Goal: Task Accomplishment & Management: Manage account settings

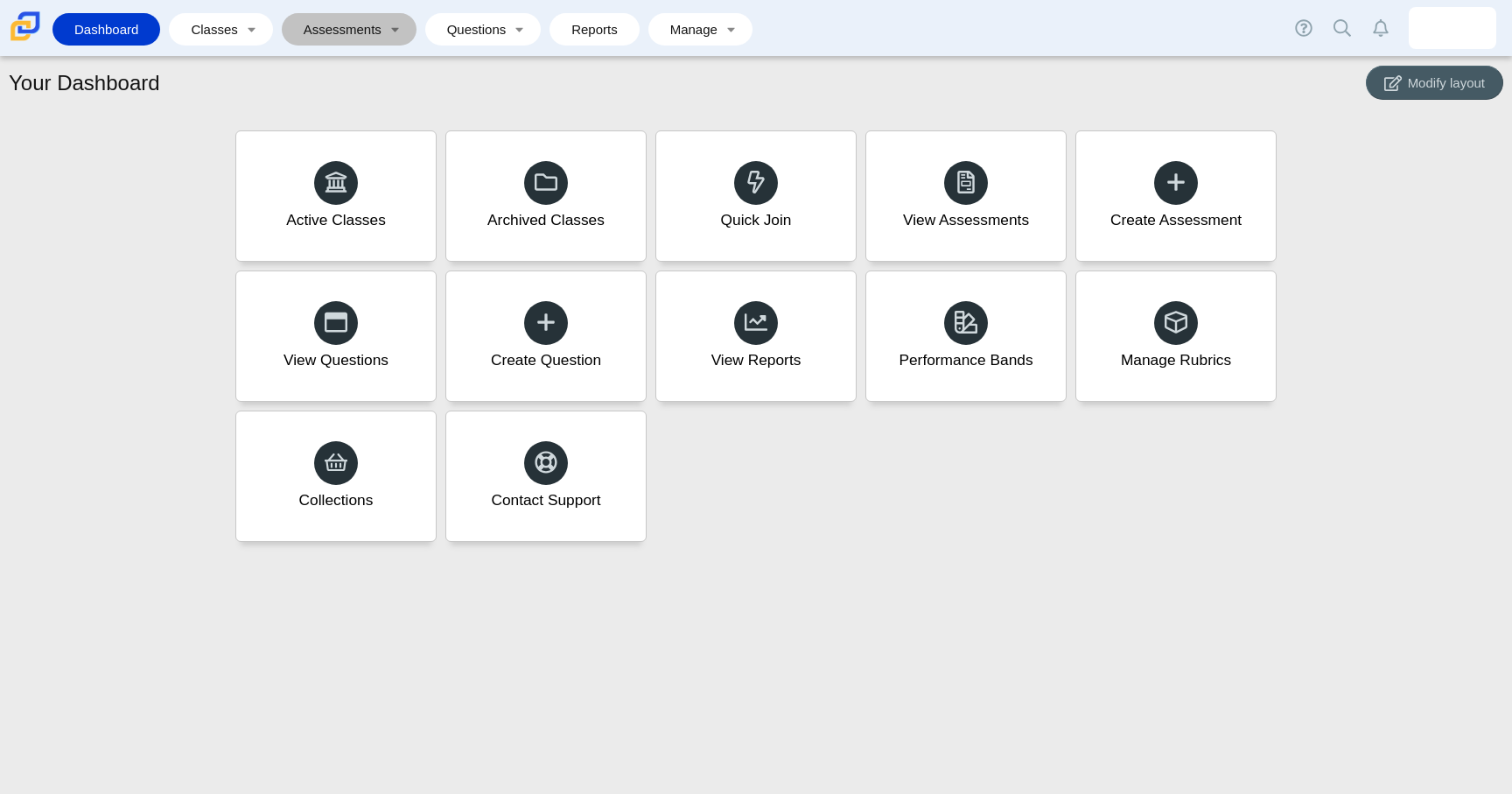
click at [368, 31] on link "Assessments" at bounding box center [337, 29] width 93 height 33
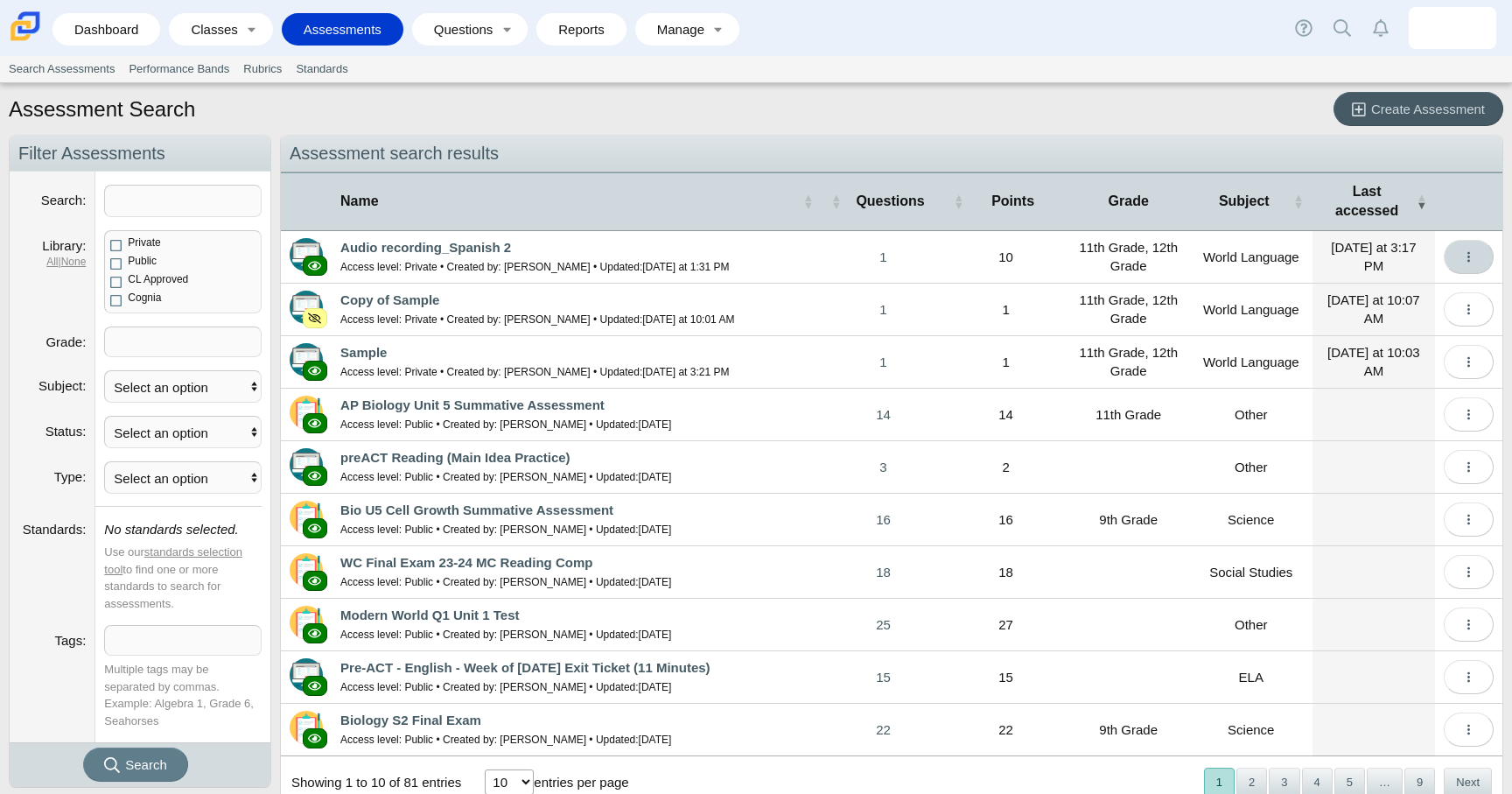
click at [1467, 256] on icon "More options" at bounding box center [1468, 257] width 13 height 13
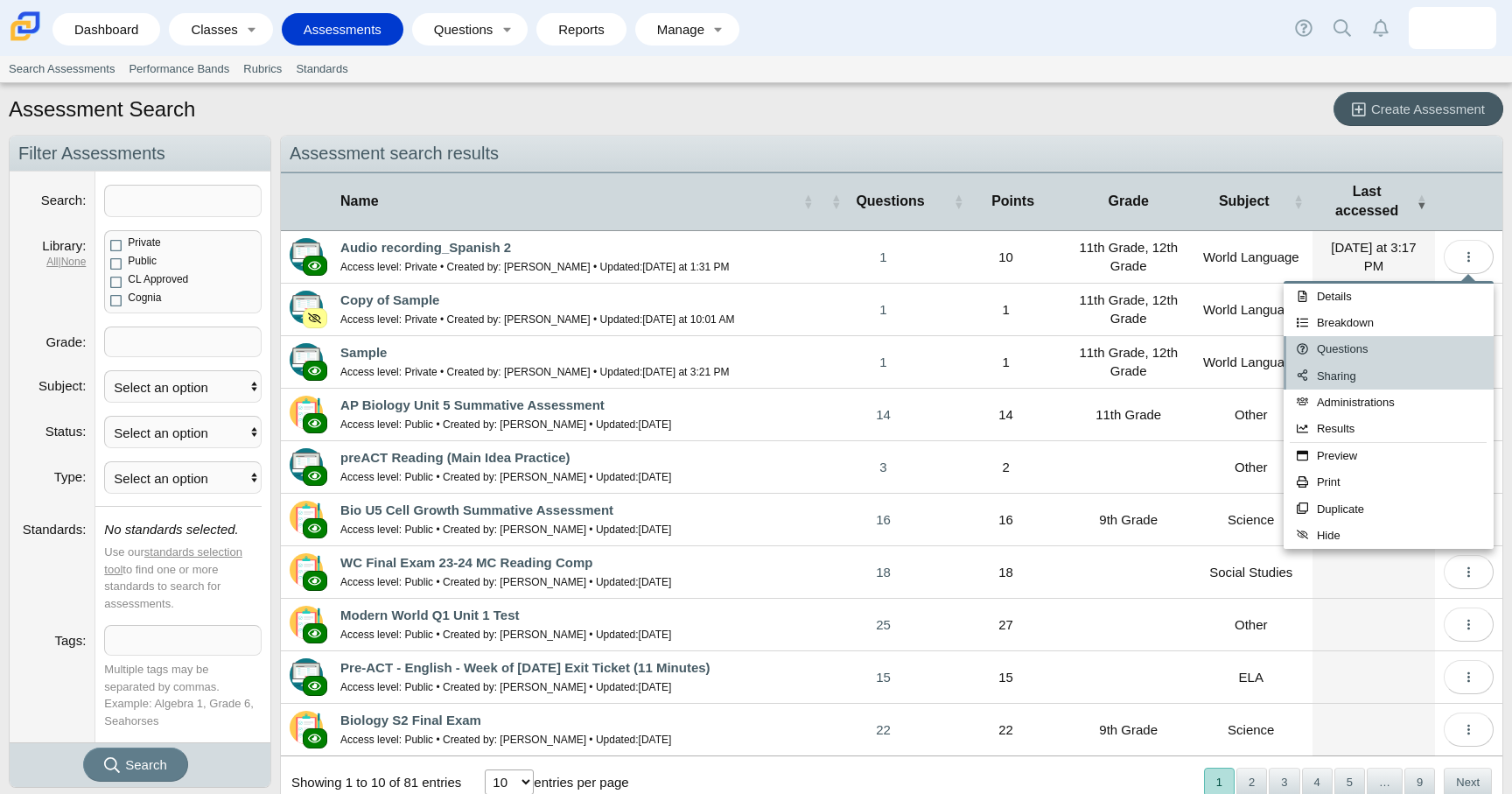
click at [1397, 362] on div "Details Breakdown Questions Sharing Administrations Results Preview Print Dupli…" at bounding box center [1389, 416] width 210 height 266
click at [1358, 407] on link "Administrations" at bounding box center [1389, 402] width 210 height 26
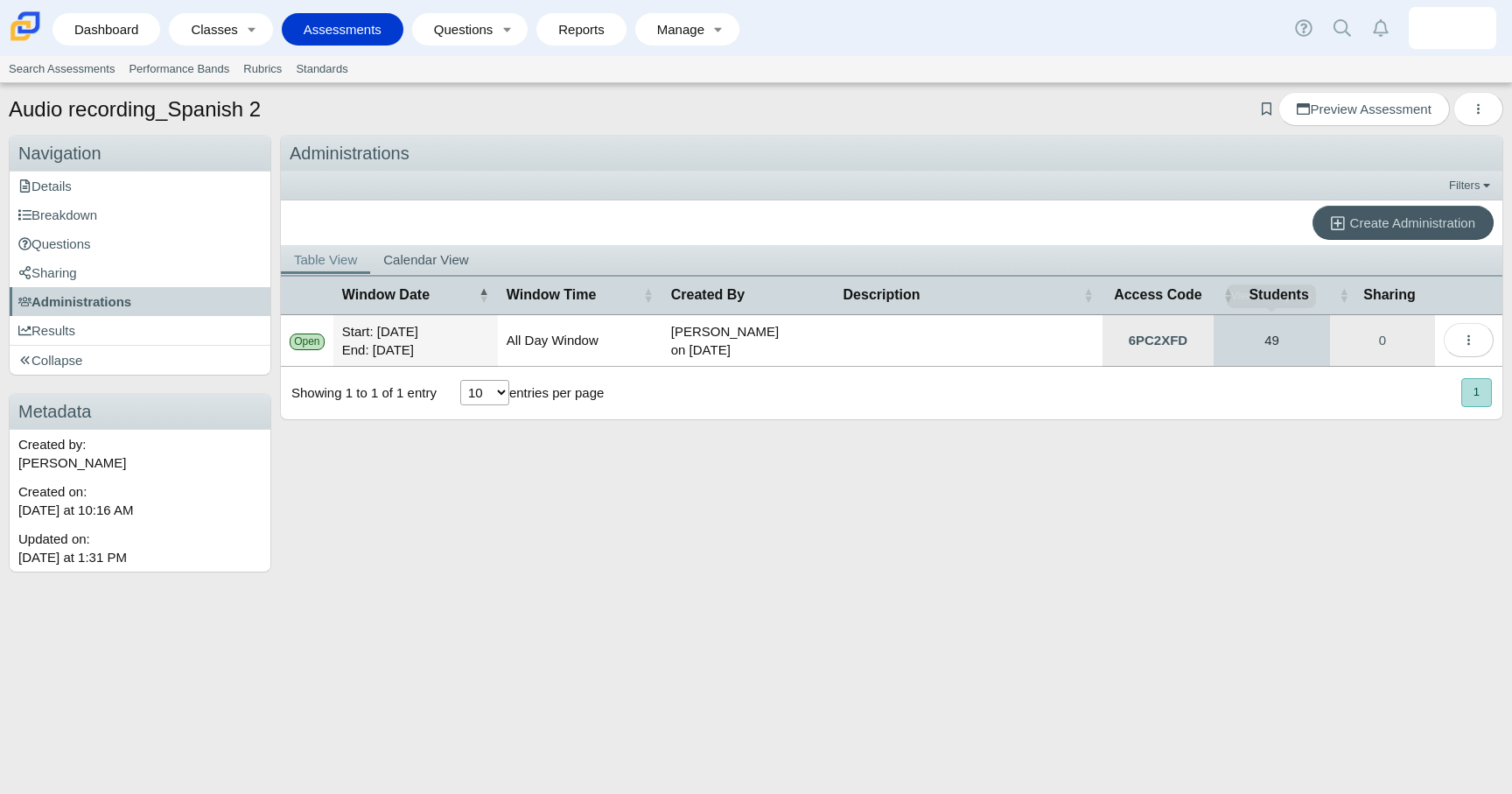
click at [1260, 346] on link "49" at bounding box center [1272, 340] width 116 height 51
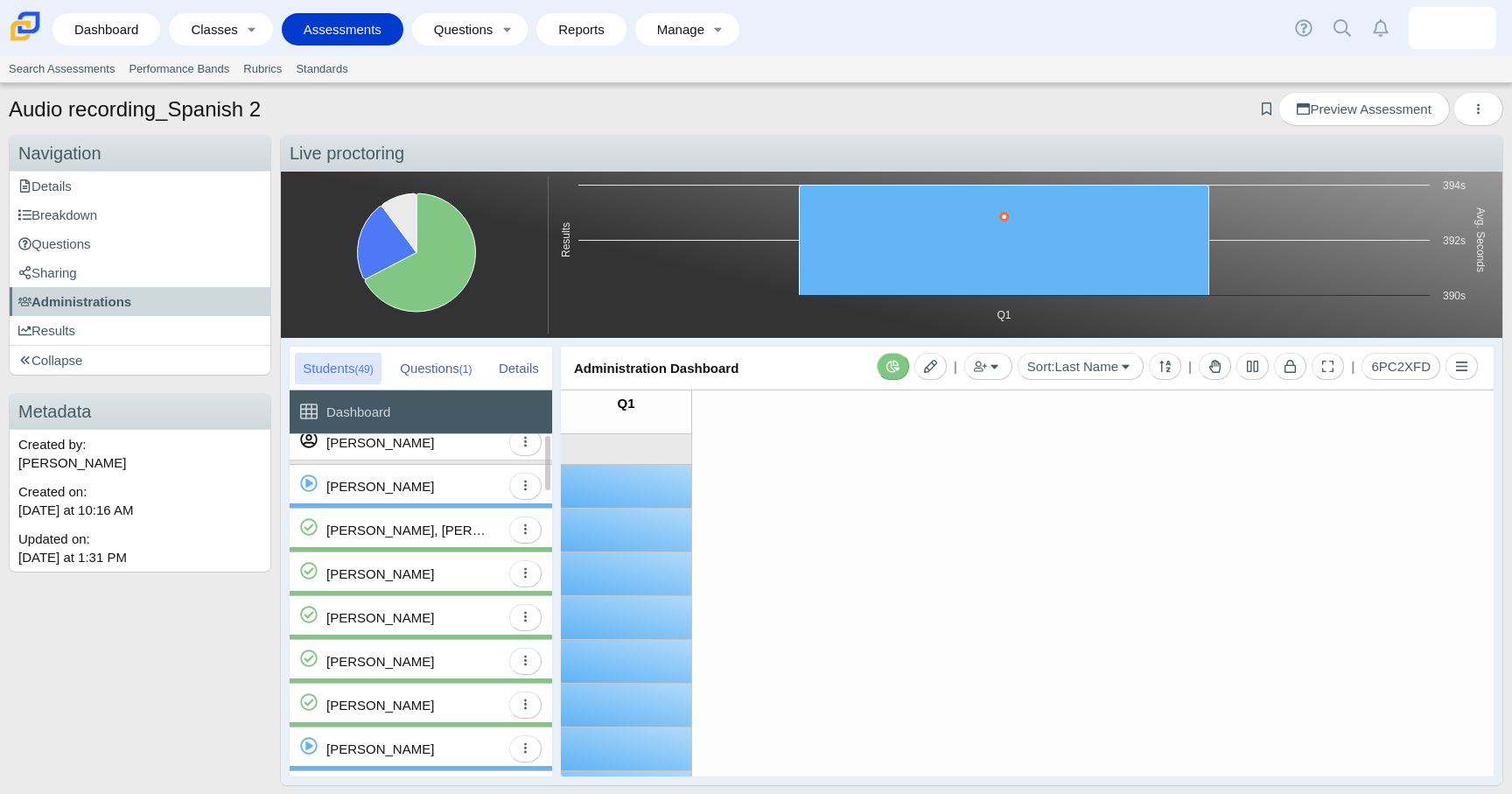
click at [474, 536] on div "[PERSON_NAME], [PERSON_NAME]" at bounding box center [414, 530] width 174 height 43
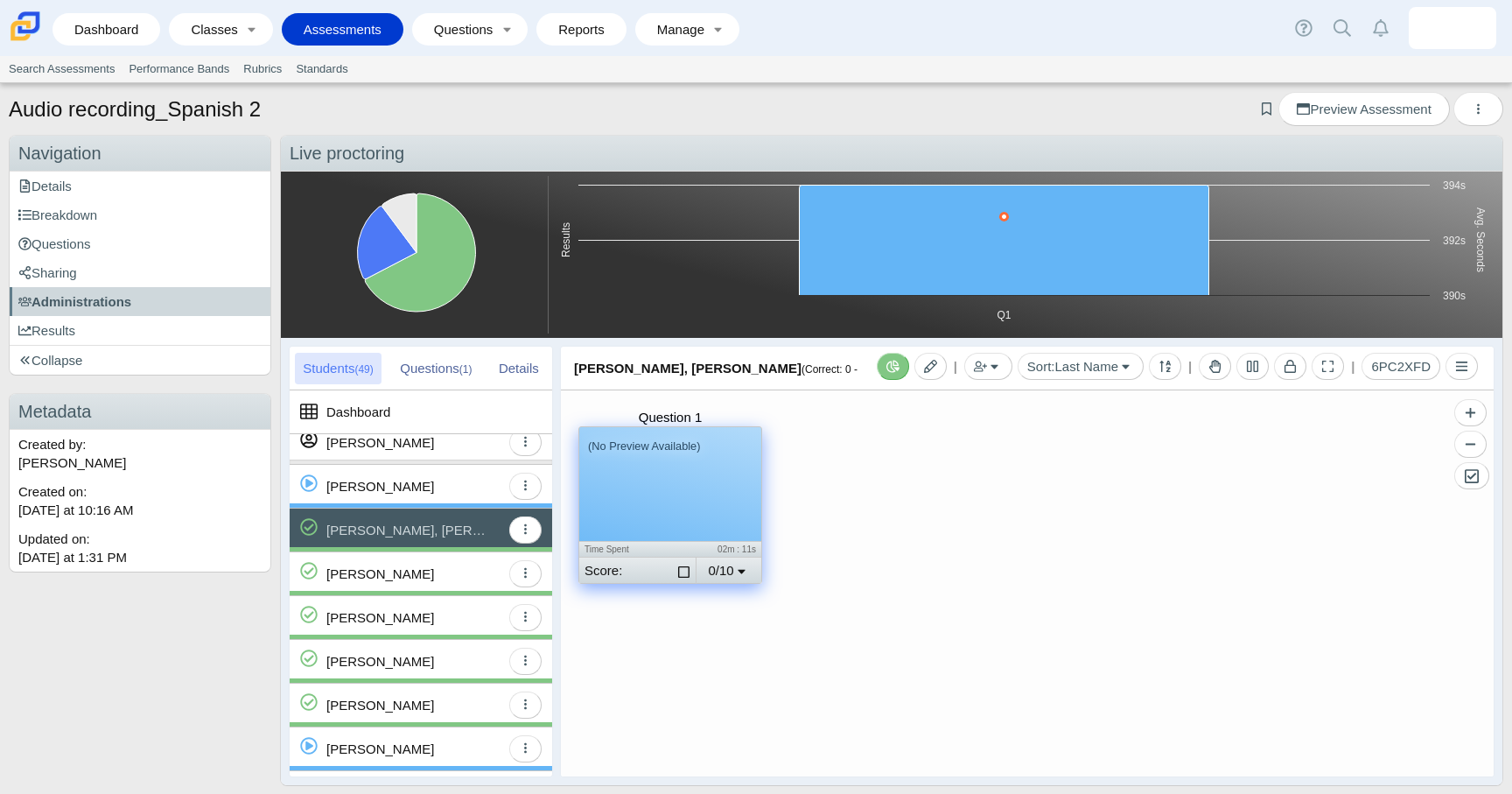
click at [718, 488] on div "(No Preview Available)" at bounding box center [670, 484] width 182 height 114
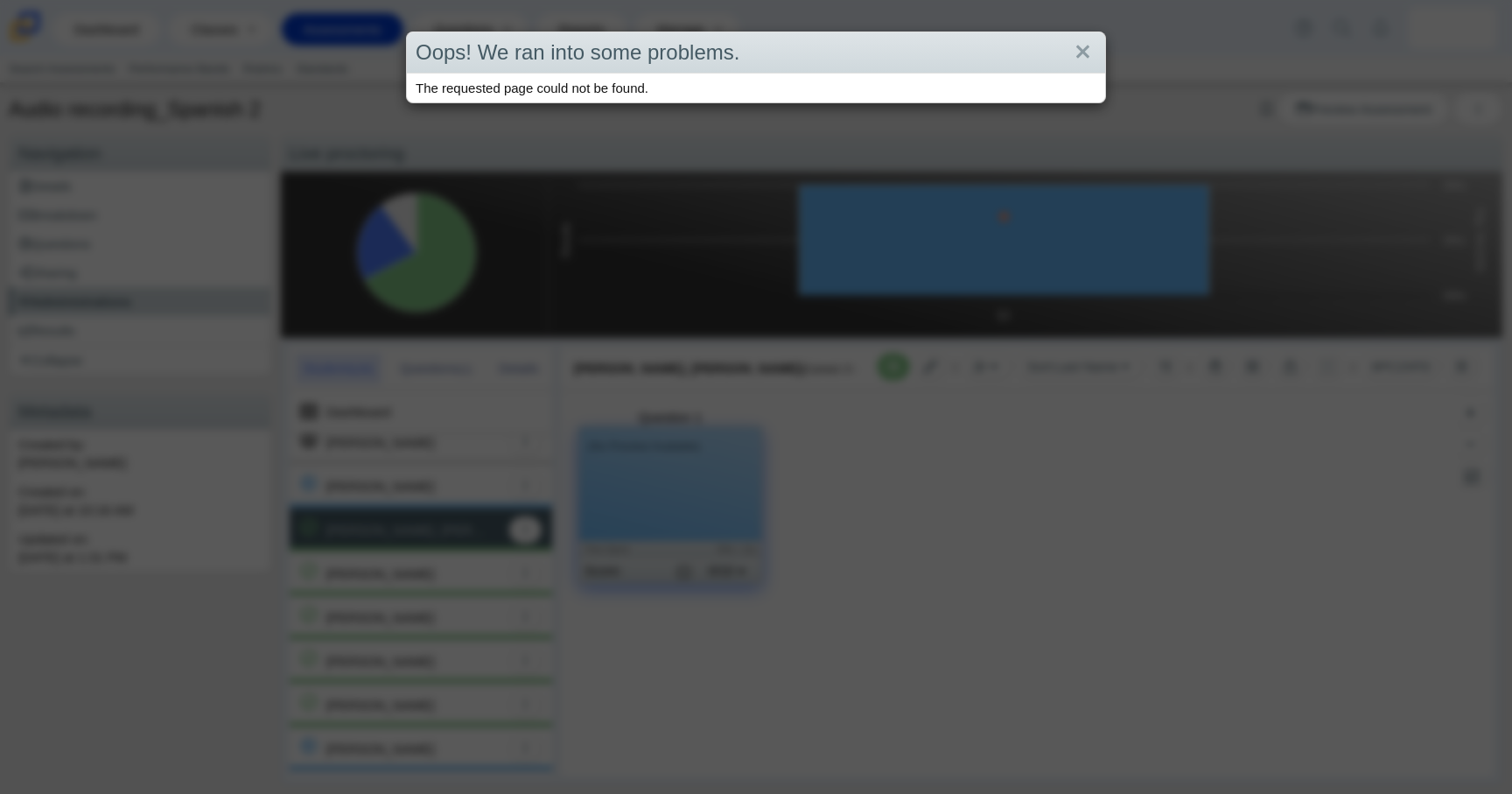
click at [718, 488] on div "Oops! We ran into some problems. The requested page could not be found." at bounding box center [756, 397] width 1512 height 794
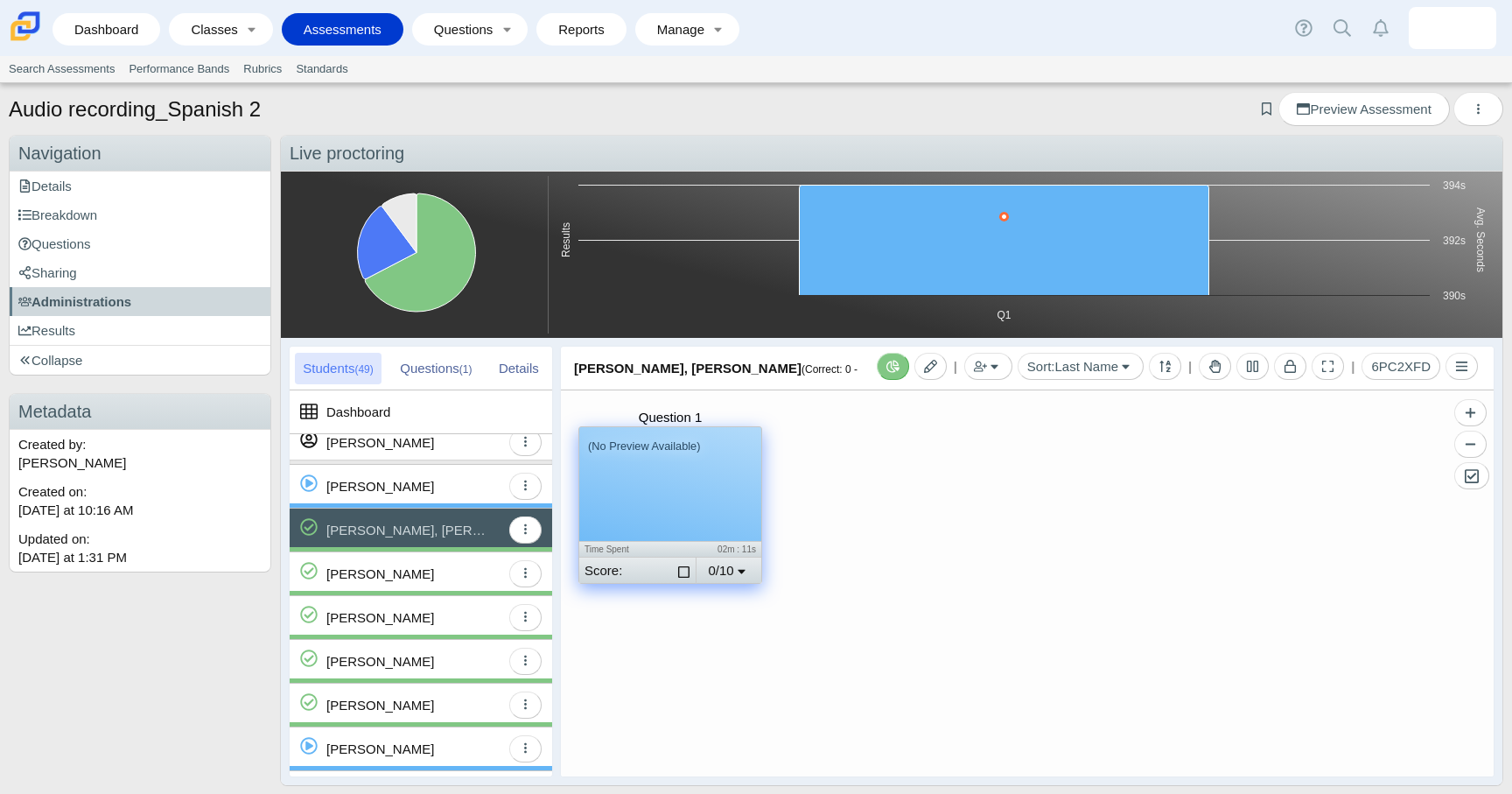
click at [673, 502] on div "(No Preview Available)" at bounding box center [670, 484] width 182 height 114
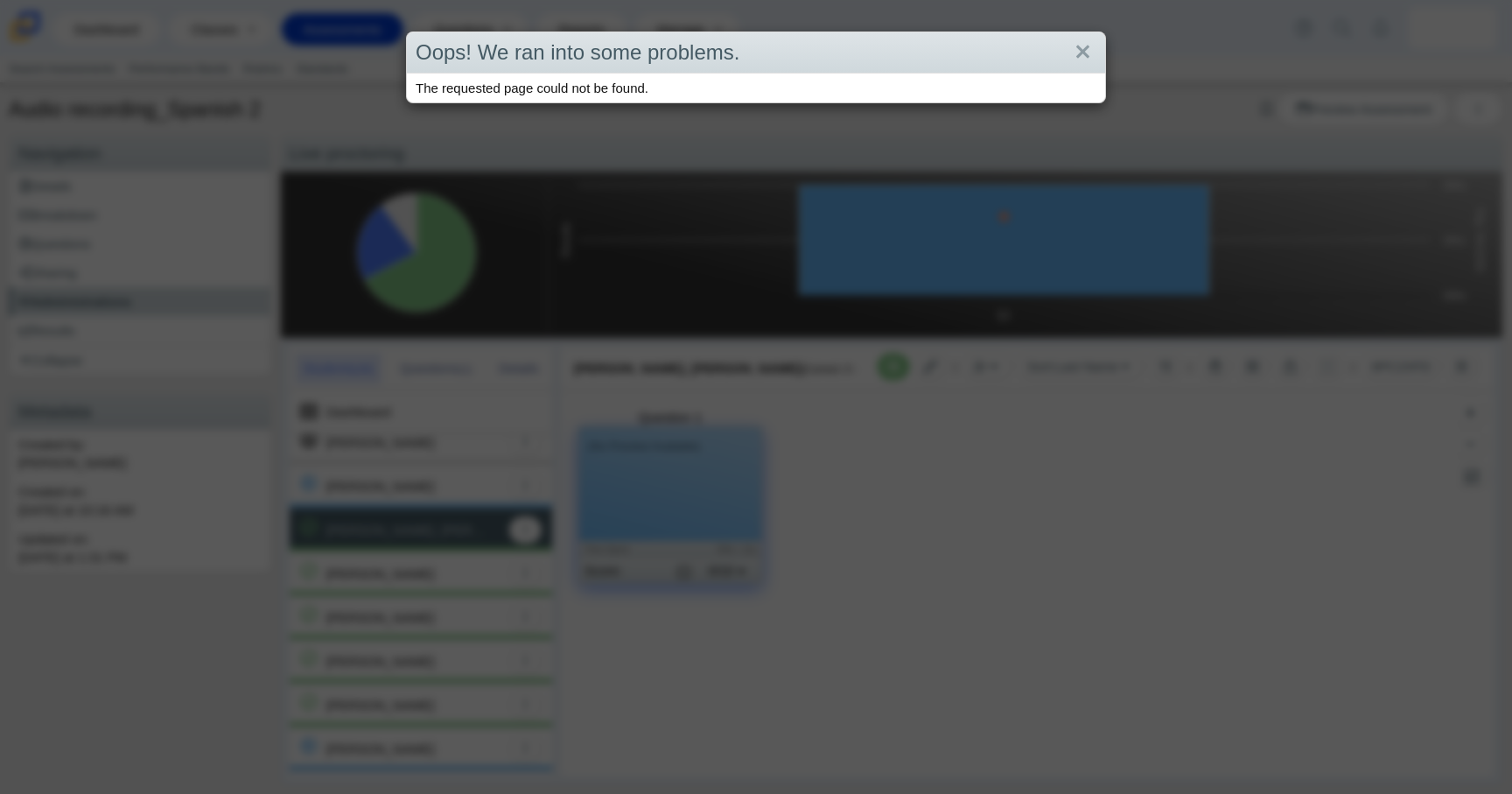
click at [786, 519] on div "Oops! We ran into some problems. The requested page could not be found." at bounding box center [756, 397] width 1512 height 794
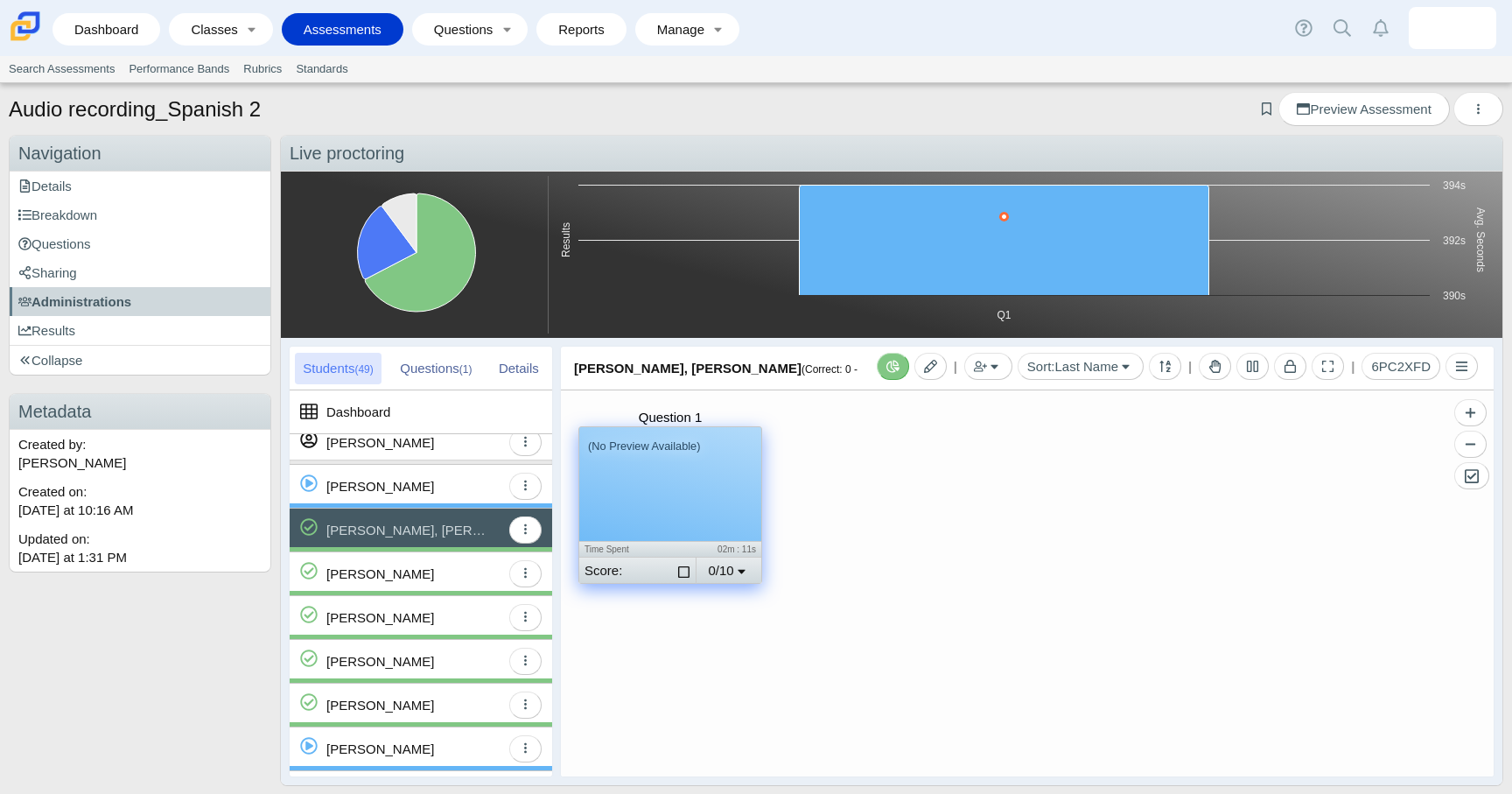
click at [446, 370] on div "Questions (1)" at bounding box center [435, 369] width 87 height 32
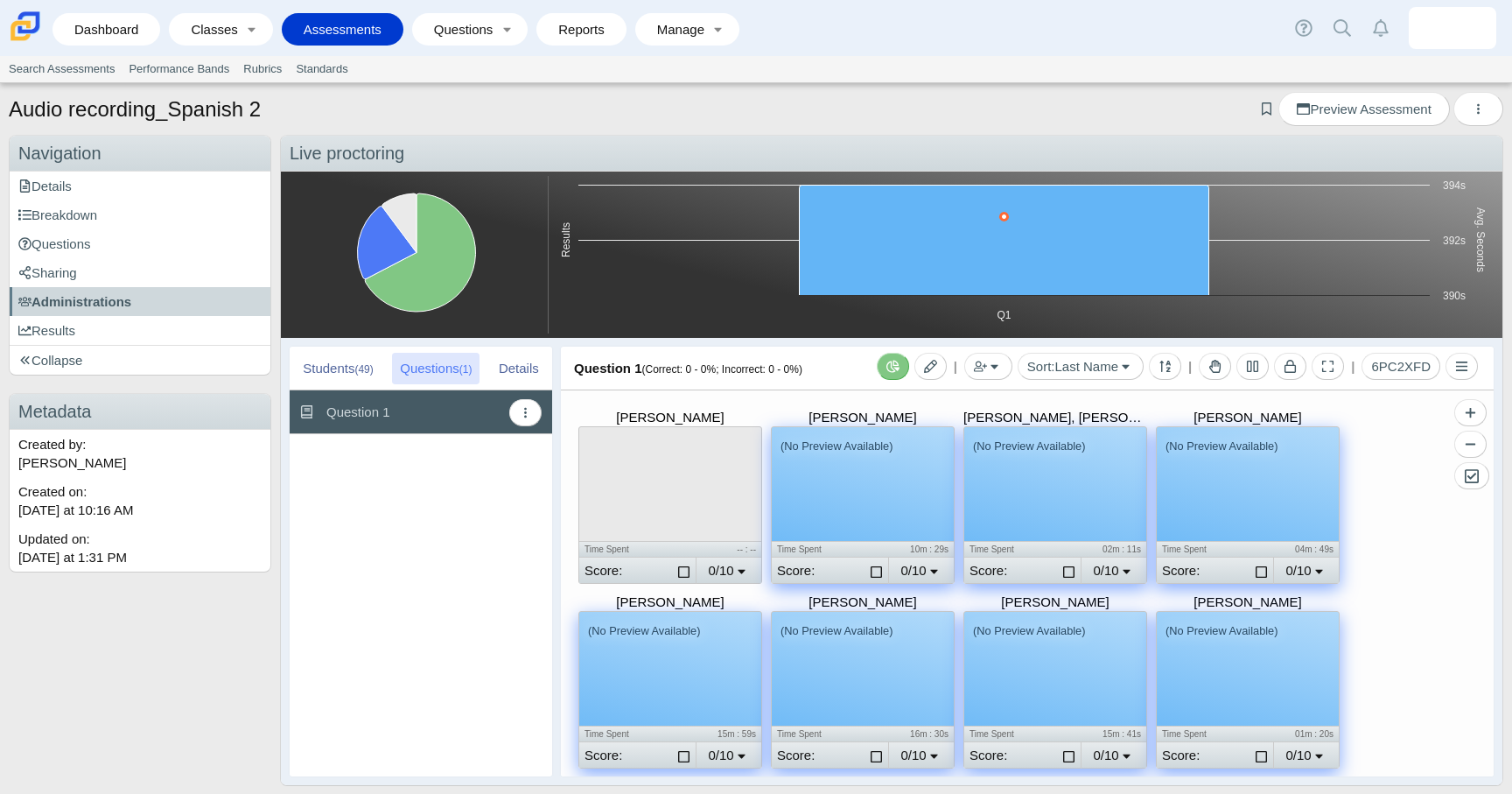
click at [869, 478] on div "(No Preview Available)" at bounding box center [862, 484] width 182 height 114
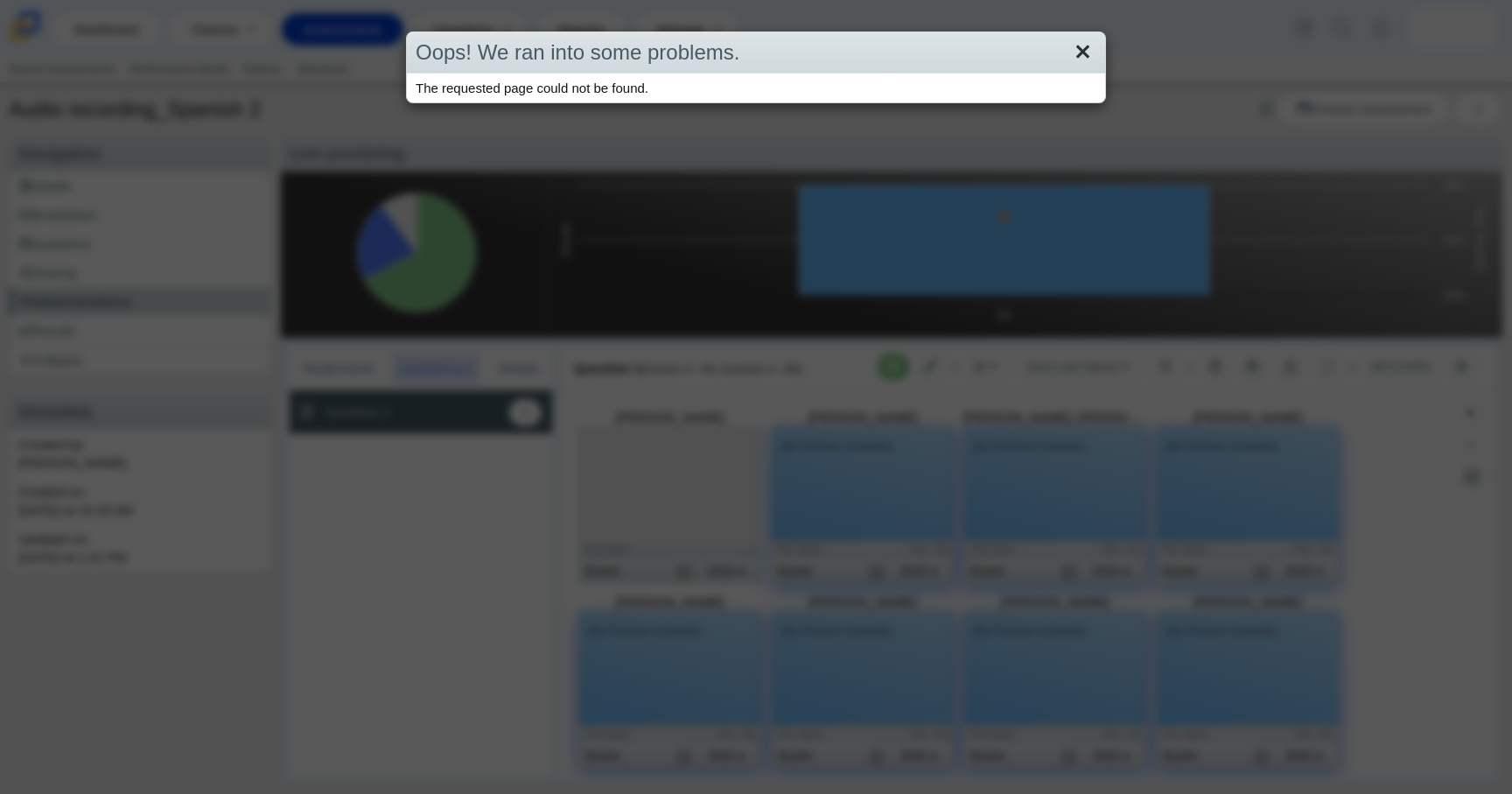
click at [1082, 52] on link "Close" at bounding box center [1082, 53] width 27 height 30
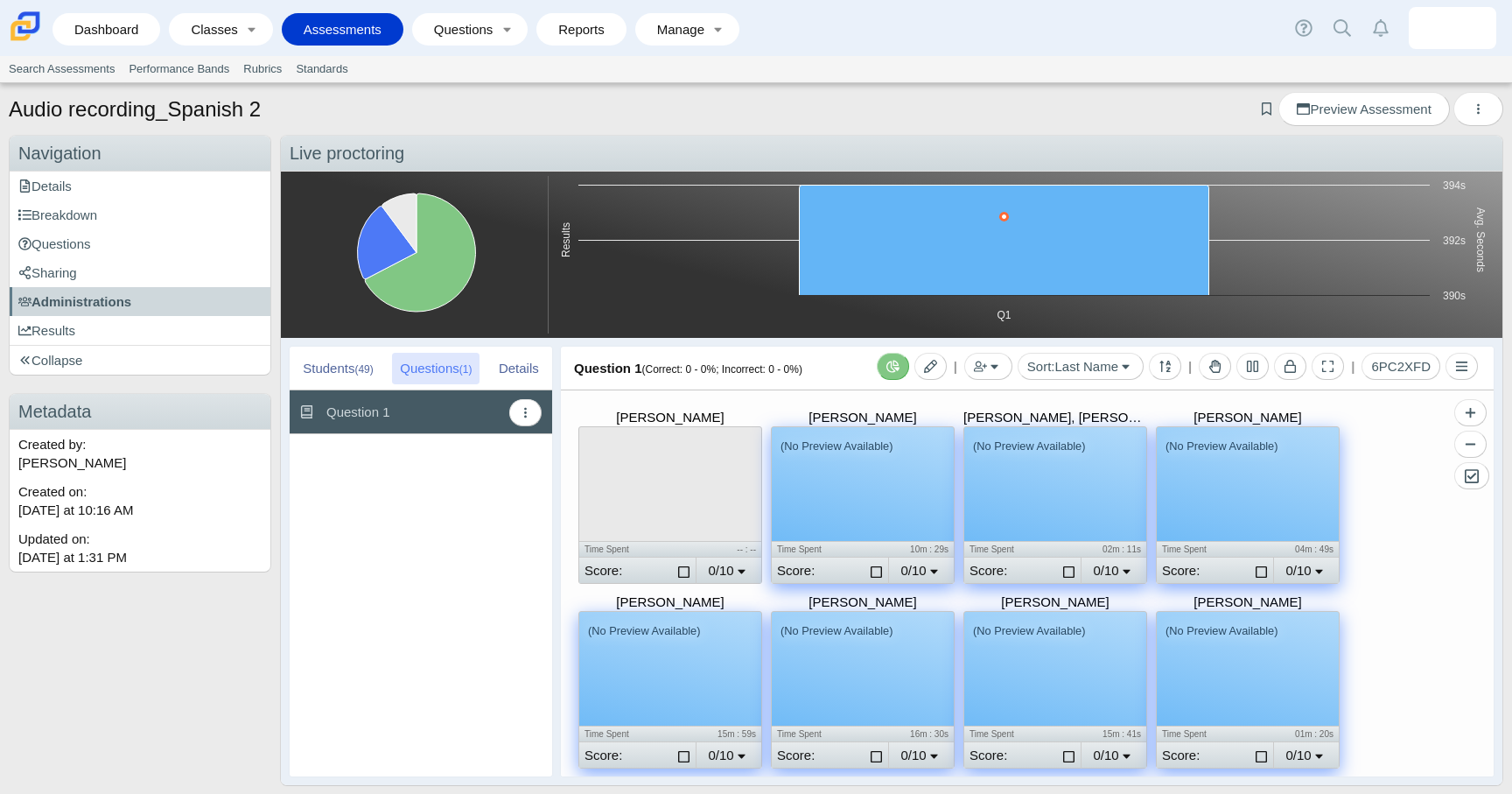
click at [1288, 481] on div "(No Preview Available)" at bounding box center [1247, 484] width 182 height 114
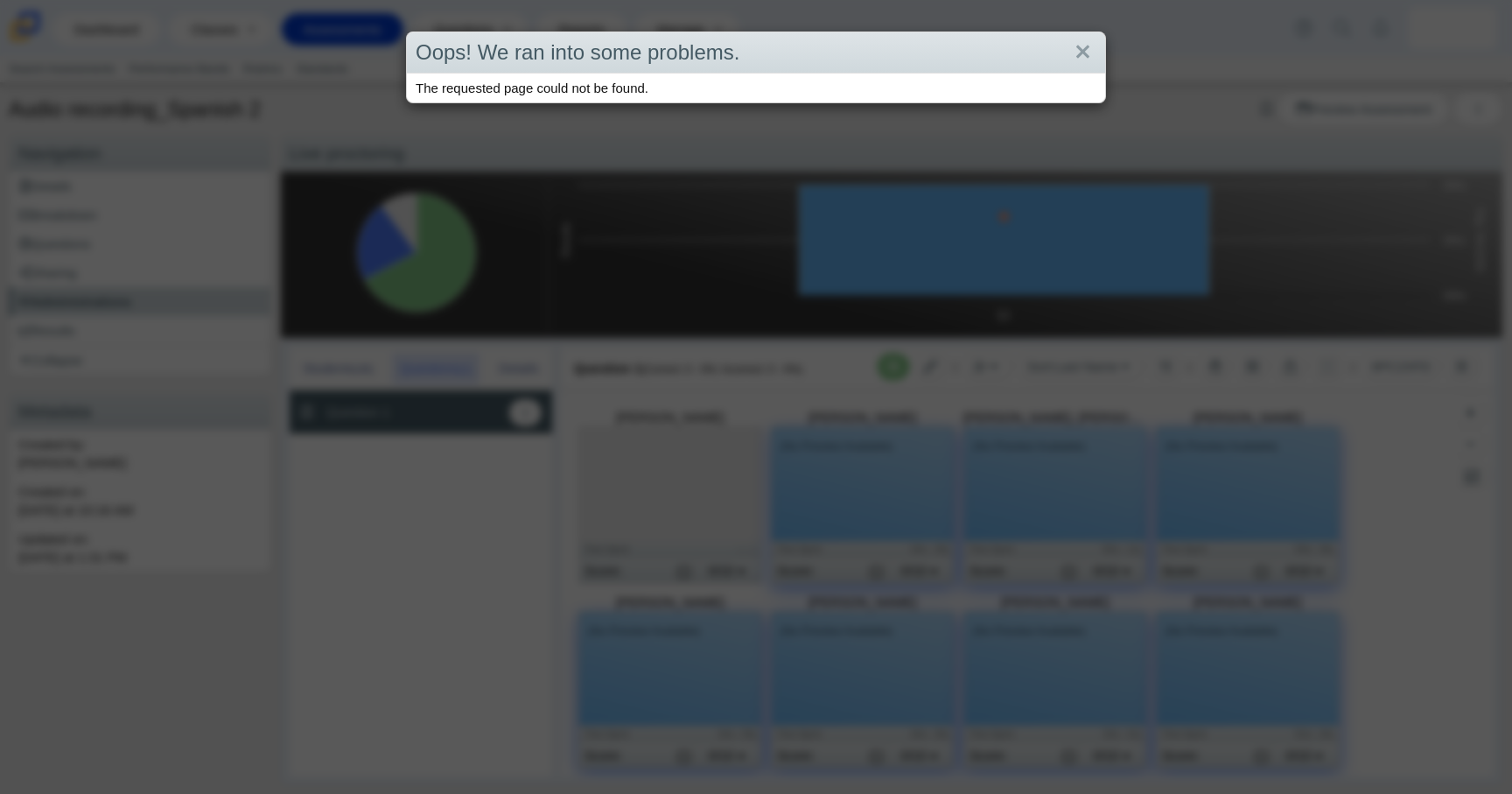
click at [1413, 515] on div "Oops! We ran into some problems. The requested page could not be found." at bounding box center [756, 397] width 1512 height 794
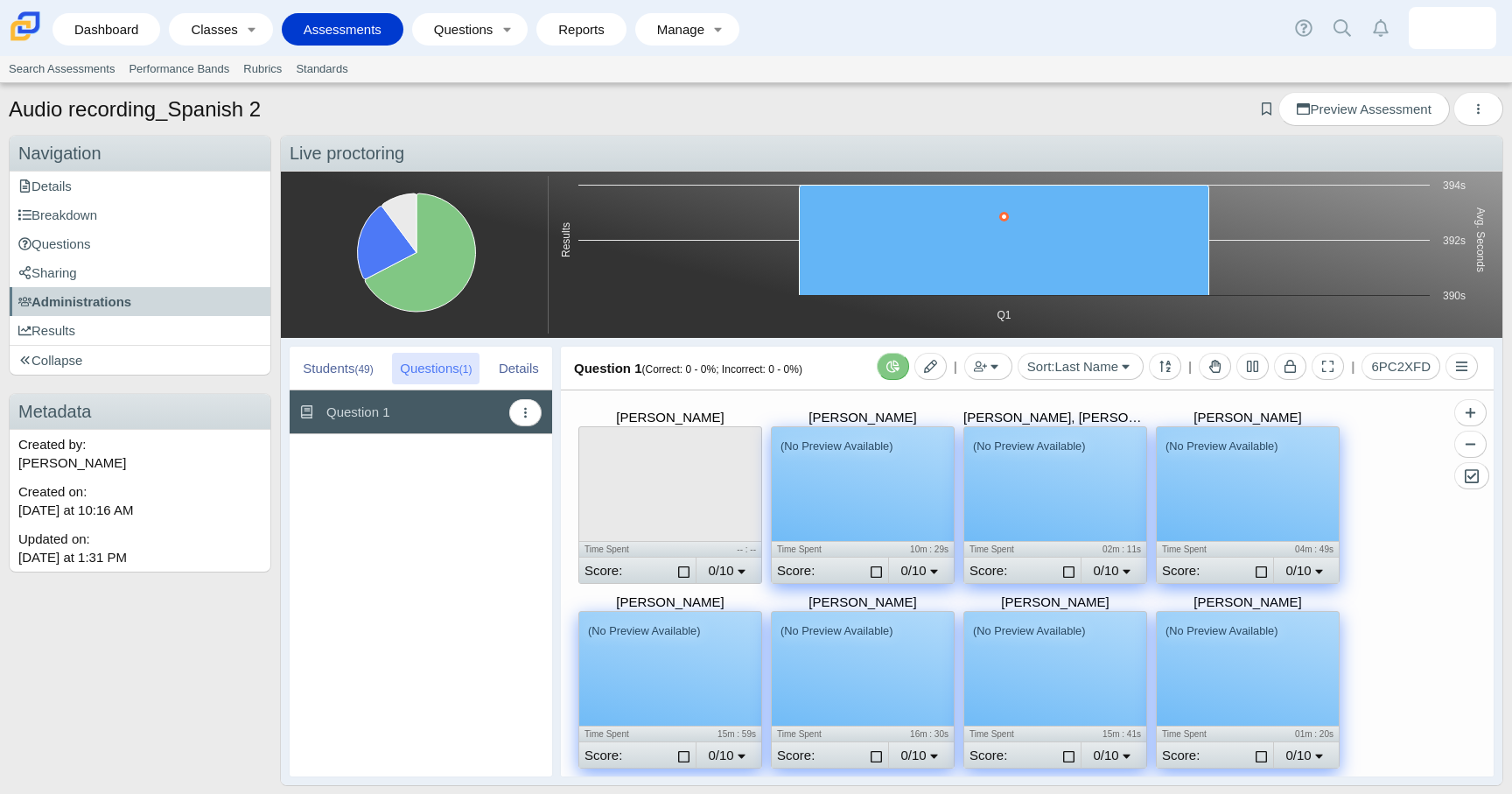
click at [1155, 64] on ul "Search Assessments Performance Bands Rubrics Standards" at bounding box center [756, 69] width 1508 height 26
click at [1480, 111] on icon "More options" at bounding box center [1479, 109] width 13 height 13
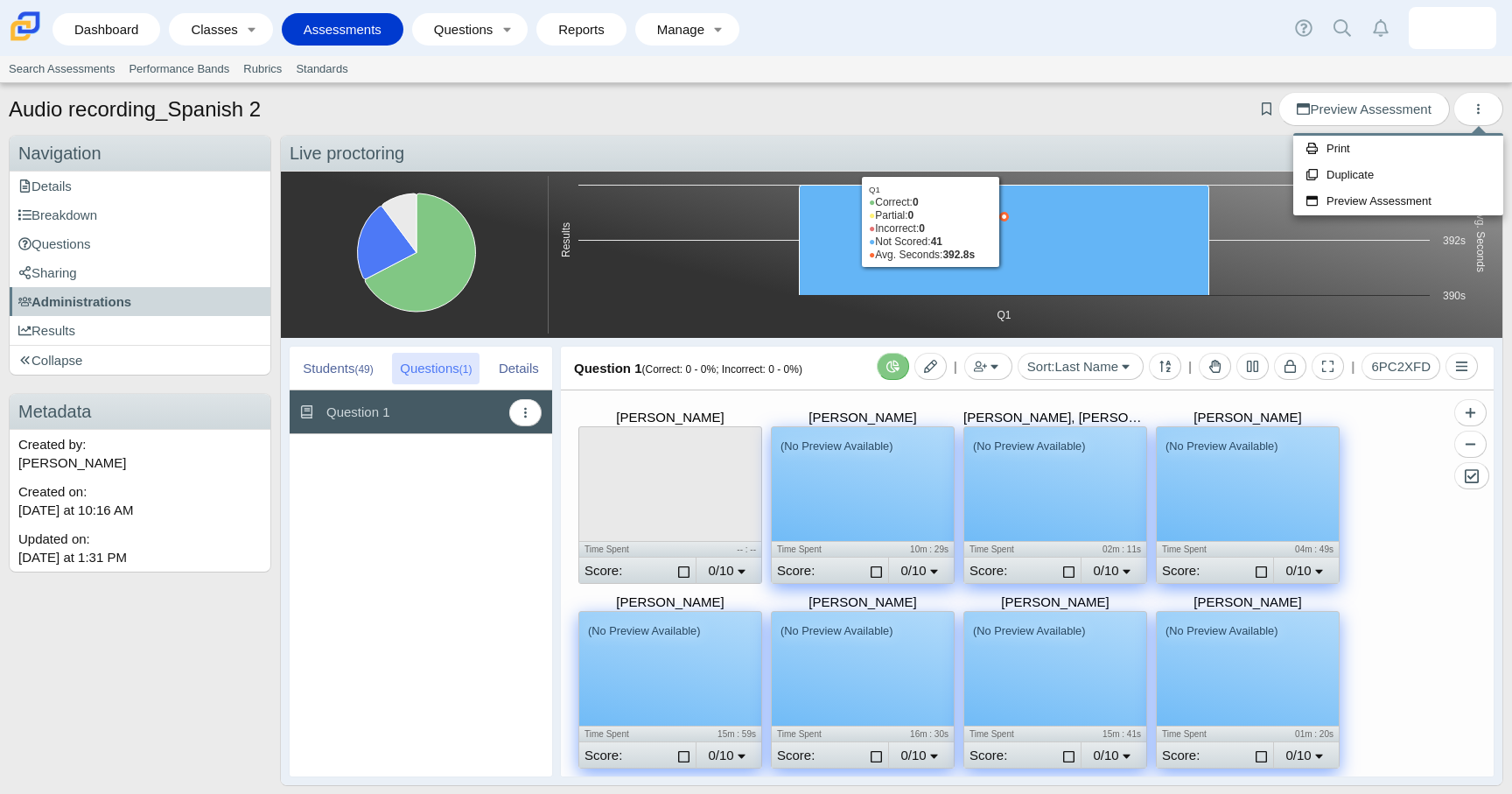
click at [1357, 552] on div "Addo-Preko, Martha Time Spent -- : -- Score: Select for grading 0/10 0 Alfaro E…" at bounding box center [1027, 583] width 933 height 386
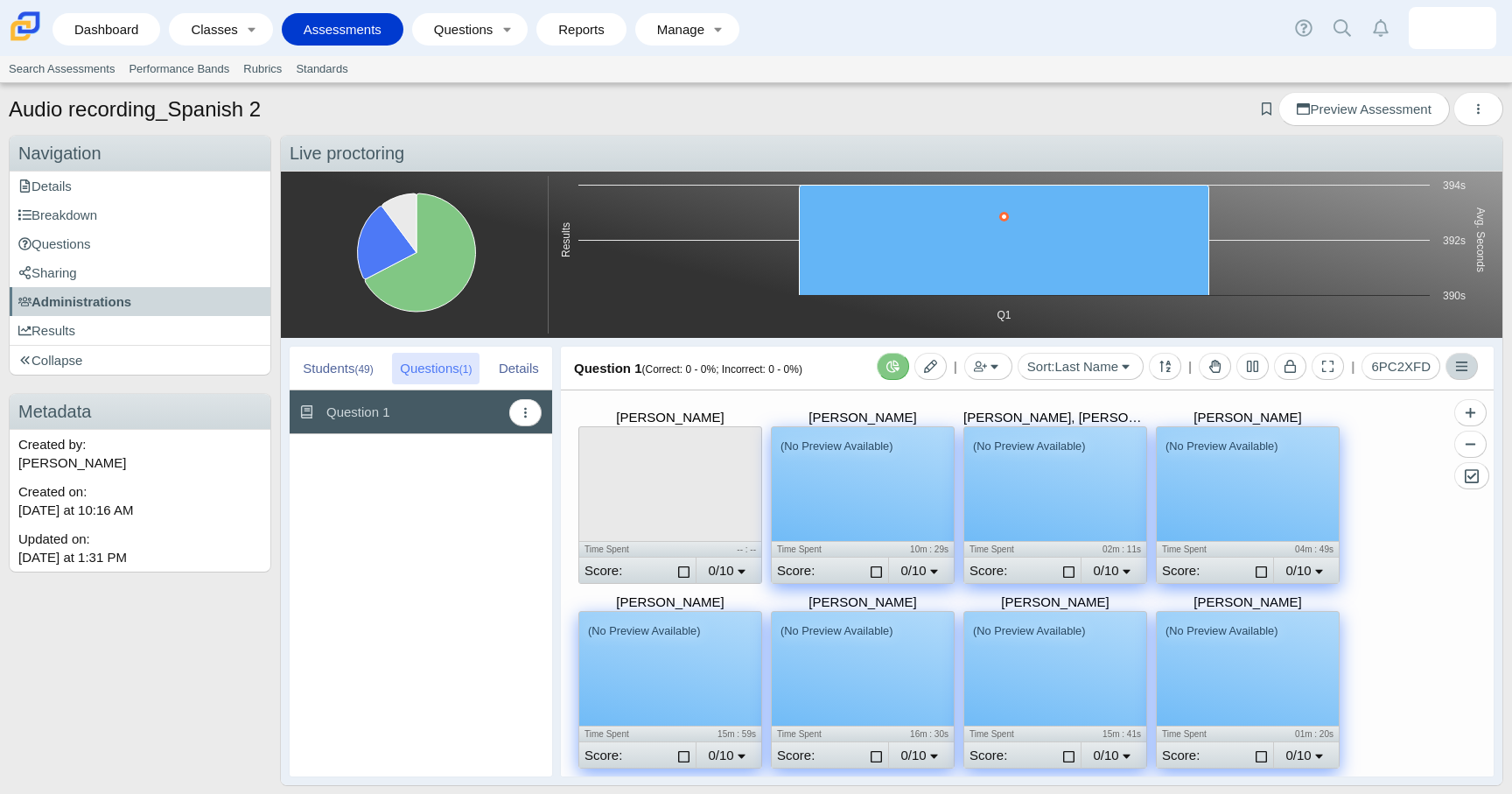
click at [1463, 357] on button "Toggle Menu" at bounding box center [1461, 366] width 32 height 27
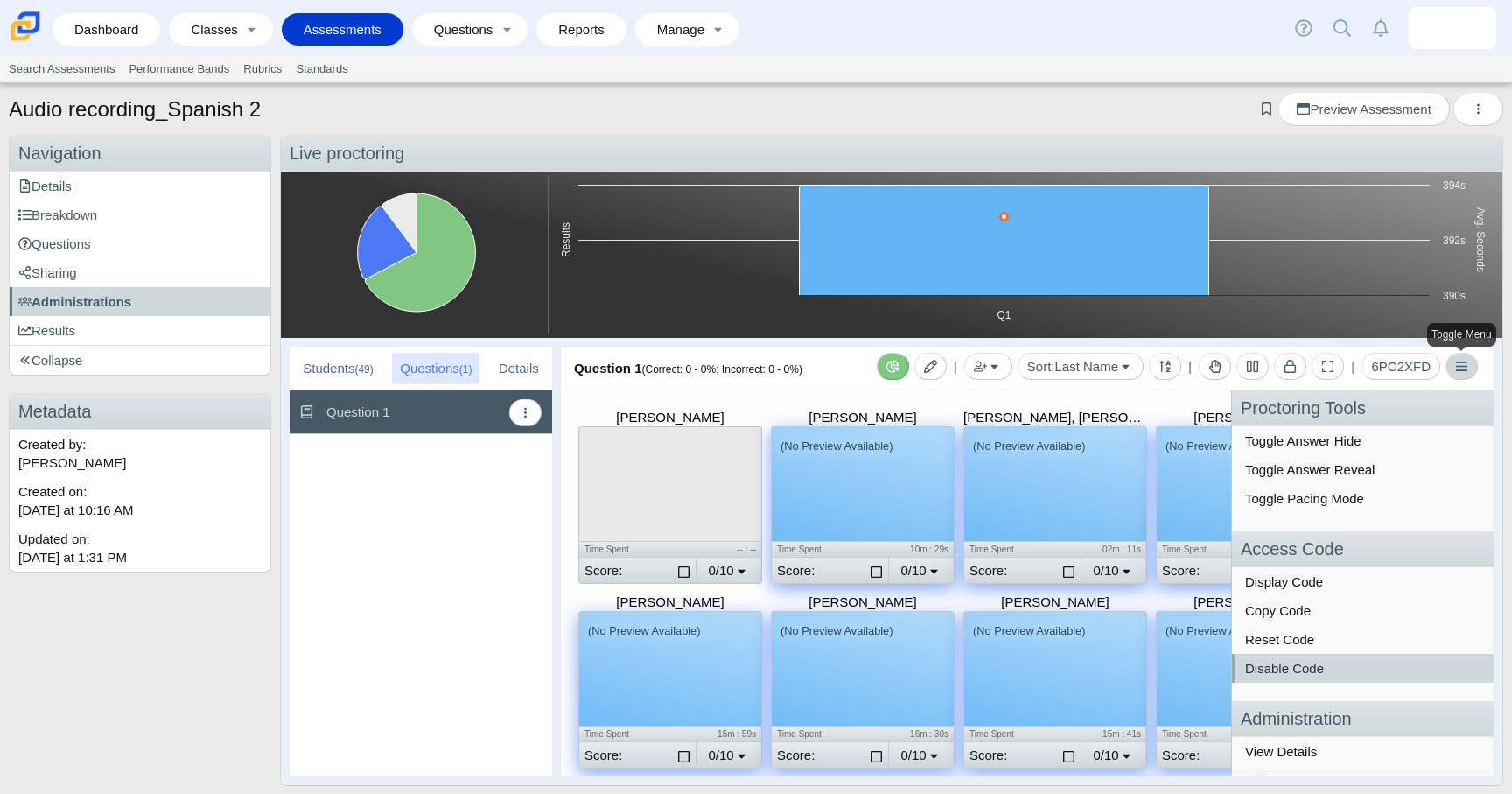
scroll to position [134, 0]
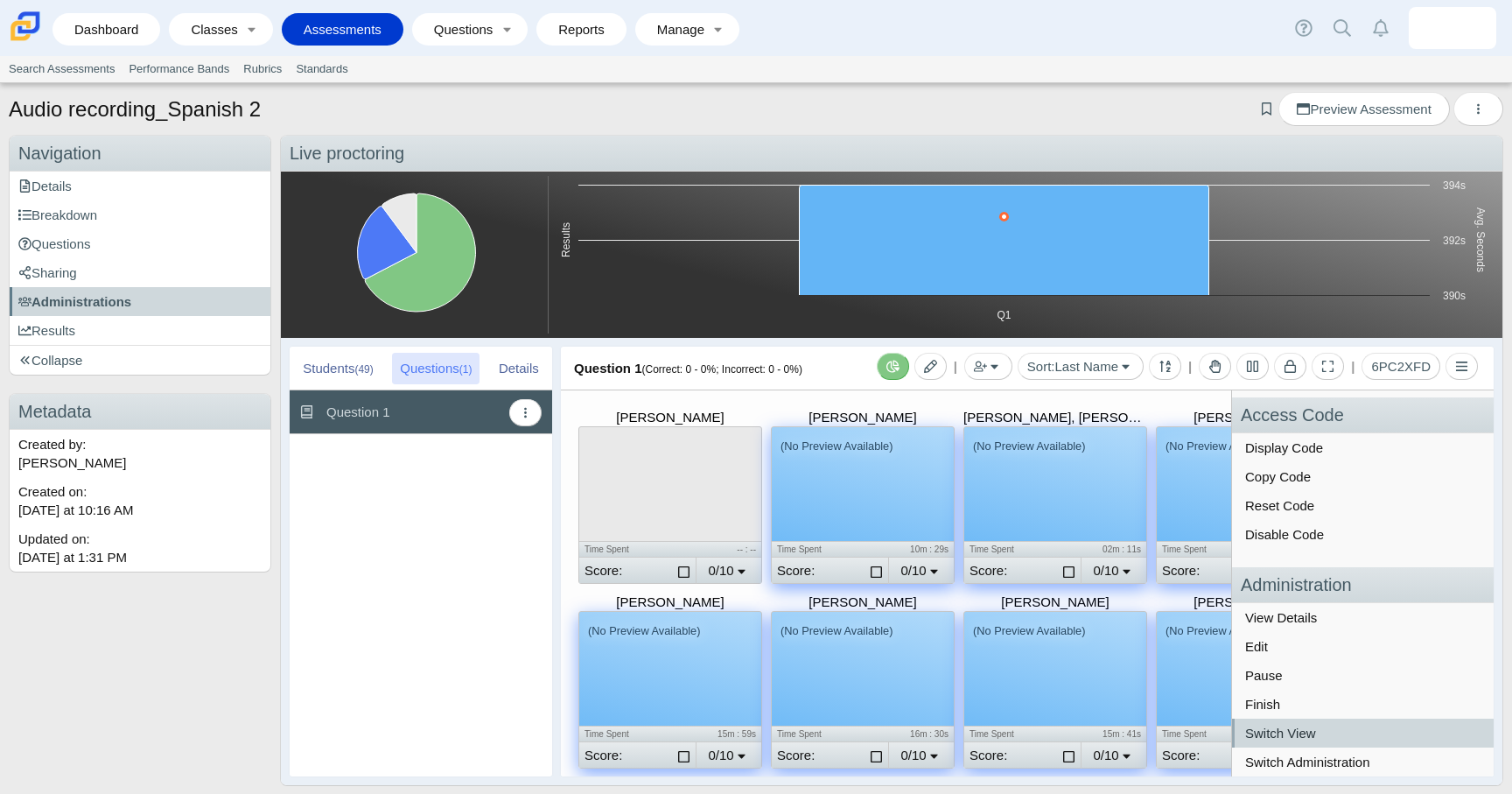
click at [1321, 735] on link "Switch View" at bounding box center [1363, 733] width 262 height 29
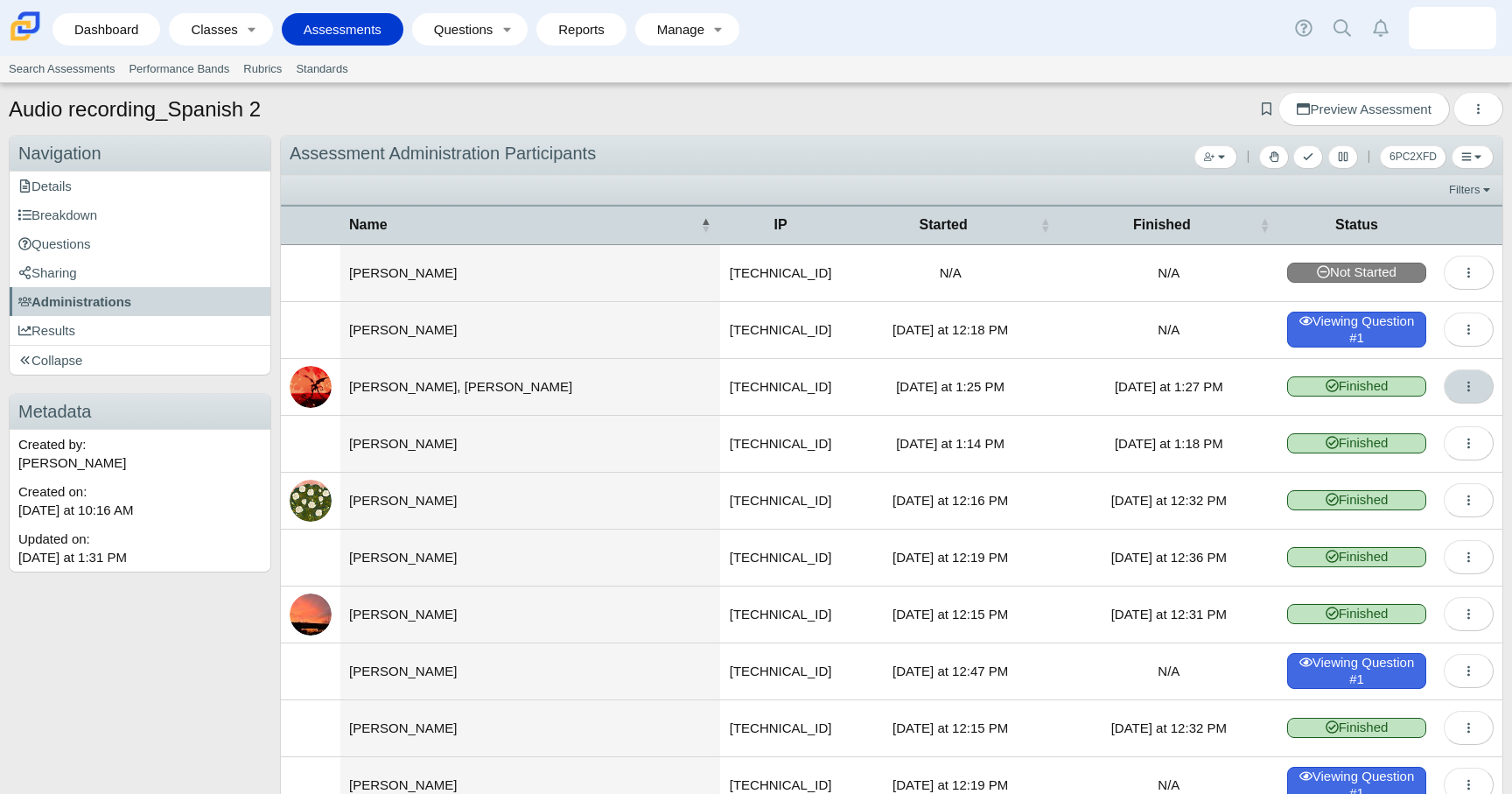
click at [1464, 387] on icon "More options" at bounding box center [1468, 386] width 13 height 13
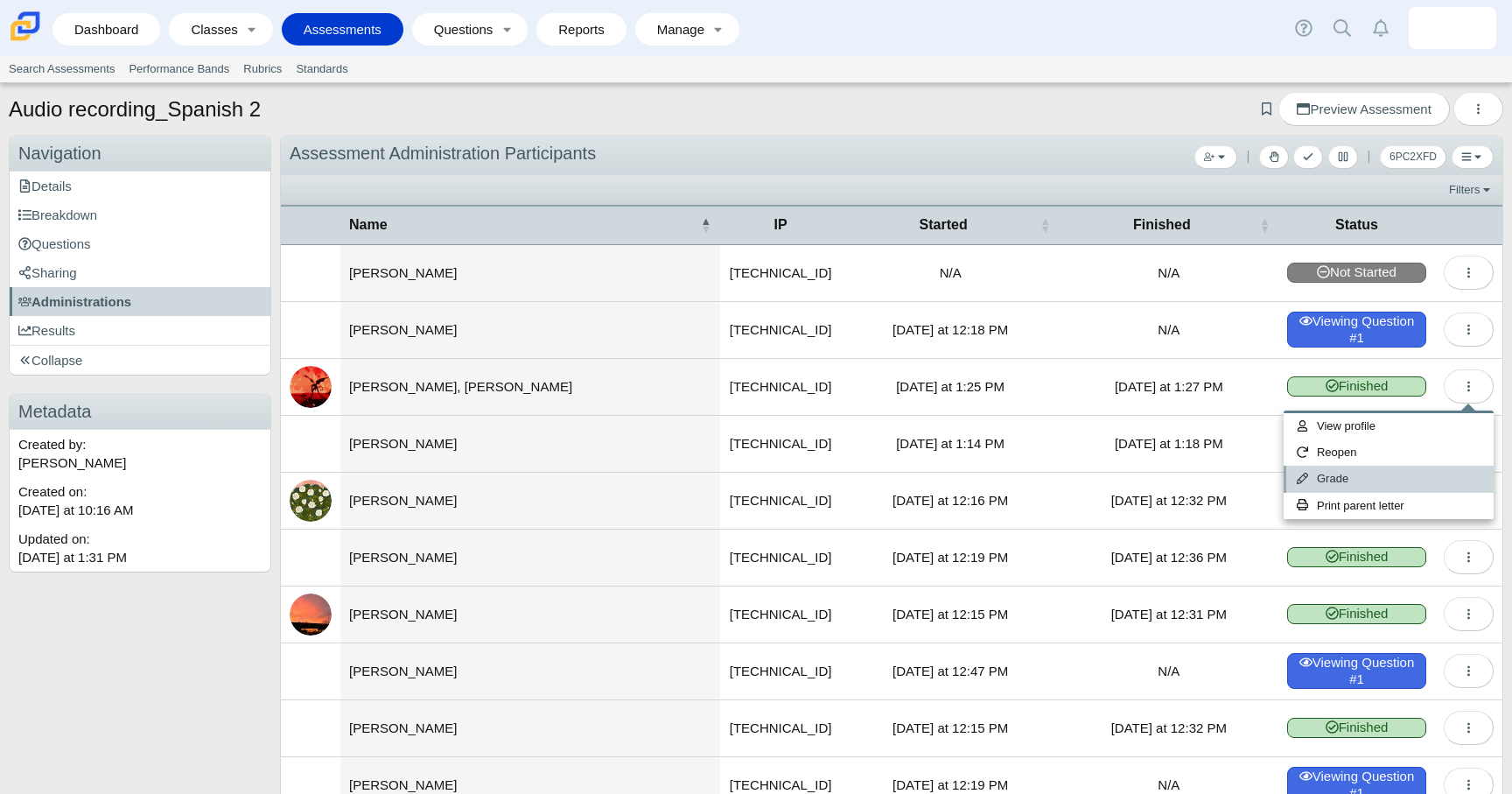
click at [1387, 474] on link "Grade" at bounding box center [1389, 479] width 210 height 26
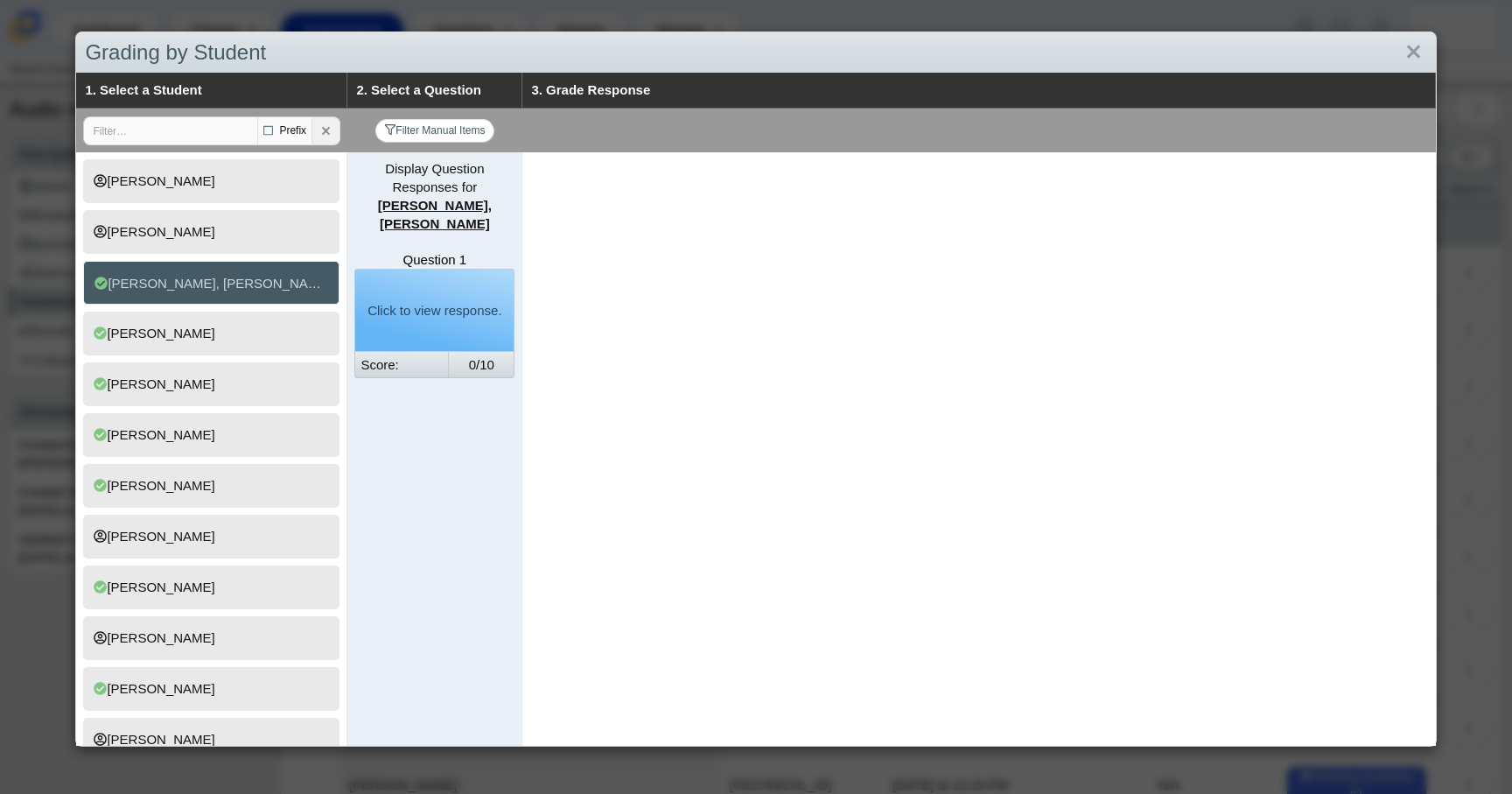
click at [438, 306] on div "Click to view response." at bounding box center [434, 310] width 134 height 64
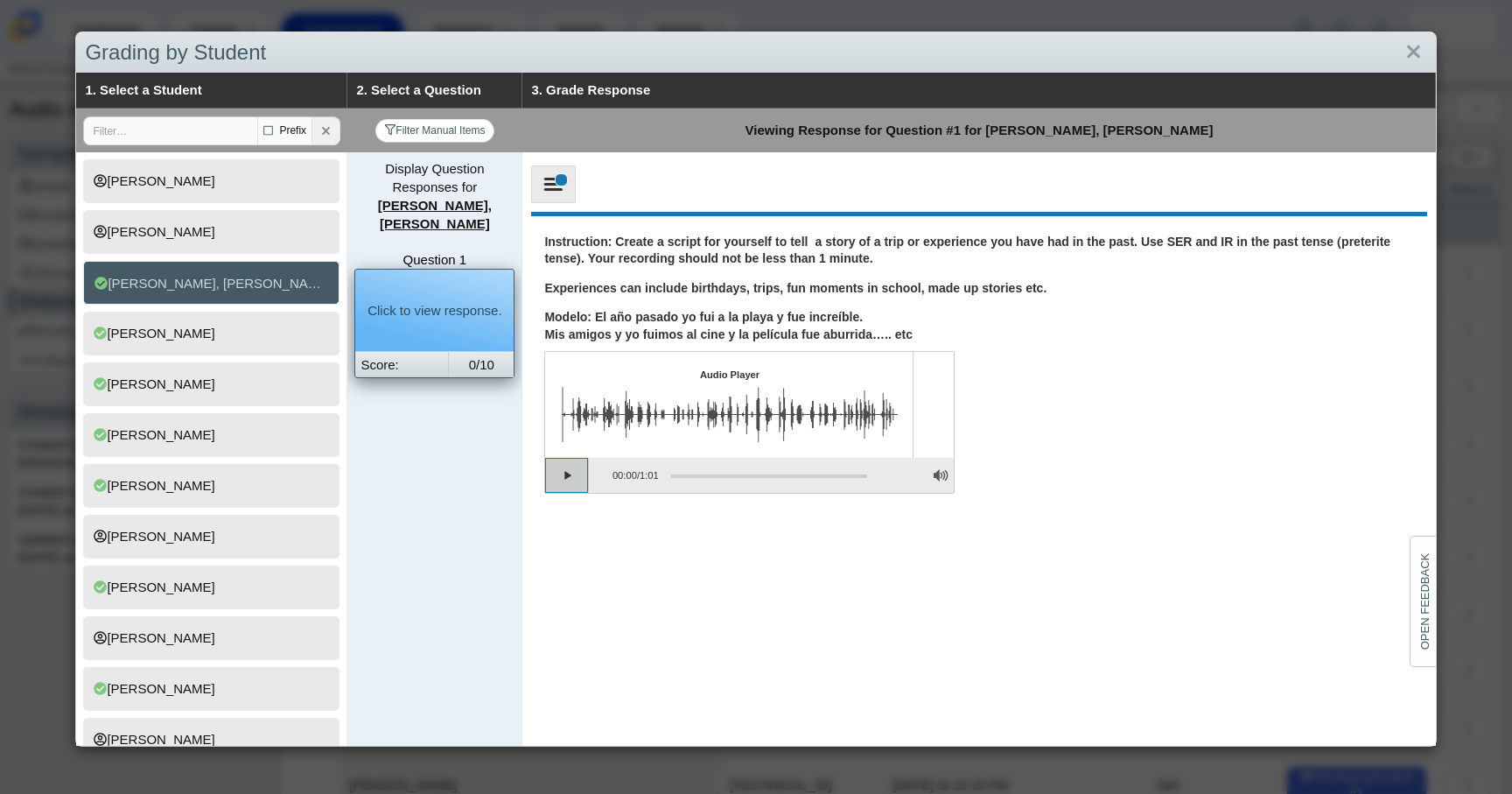
click at [562, 469] on button "Play" at bounding box center [566, 475] width 44 height 35
click at [562, 471] on button "Pause playback" at bounding box center [566, 475] width 44 height 35
click at [710, 604] on div "This question was not attempted. Accessibility options Close Color scheme Font …" at bounding box center [978, 380] width 912 height 455
click at [1418, 59] on link "Close" at bounding box center [1413, 53] width 27 height 30
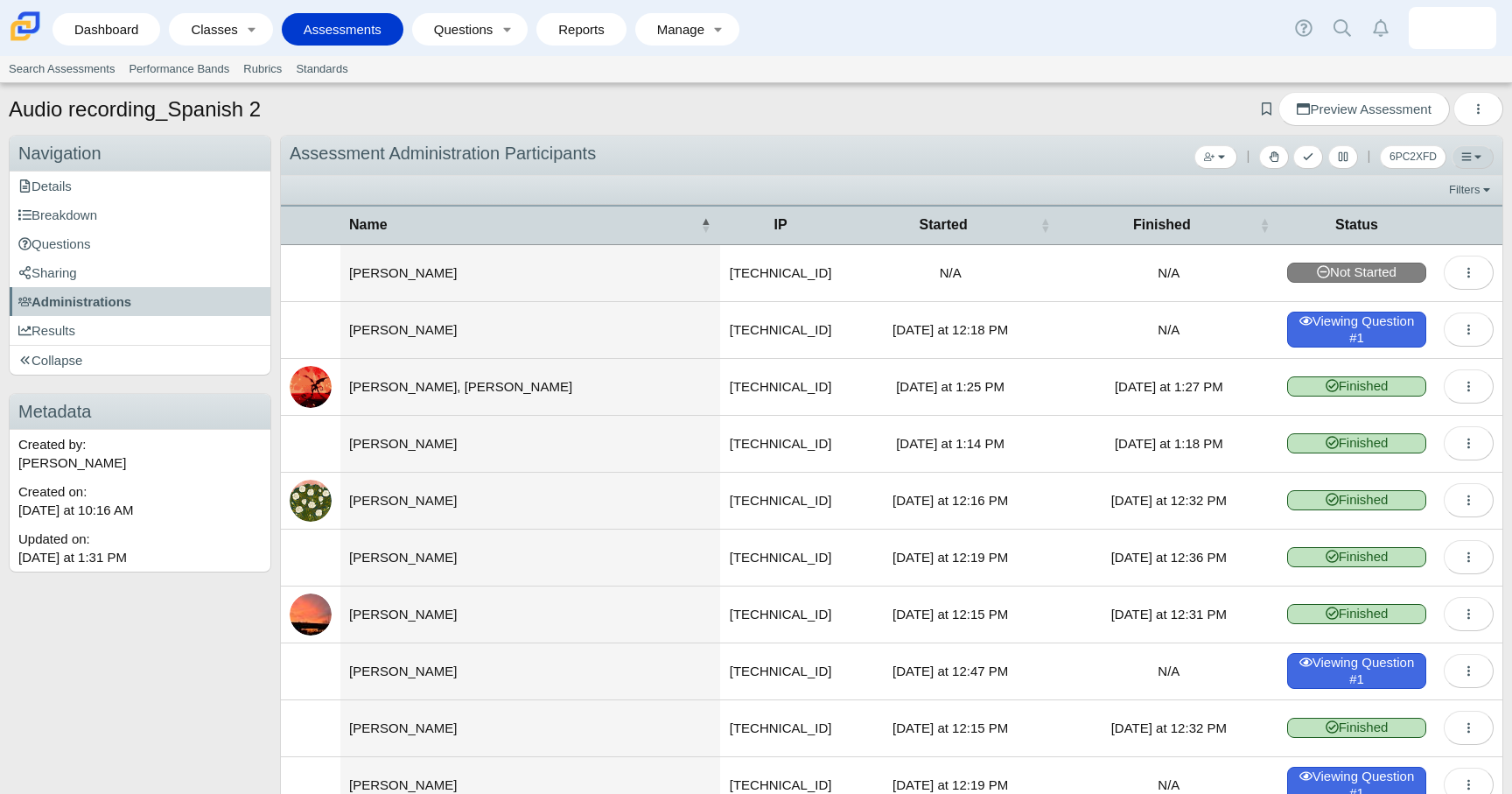
click at [1485, 161] on button at bounding box center [1472, 156] width 42 height 23
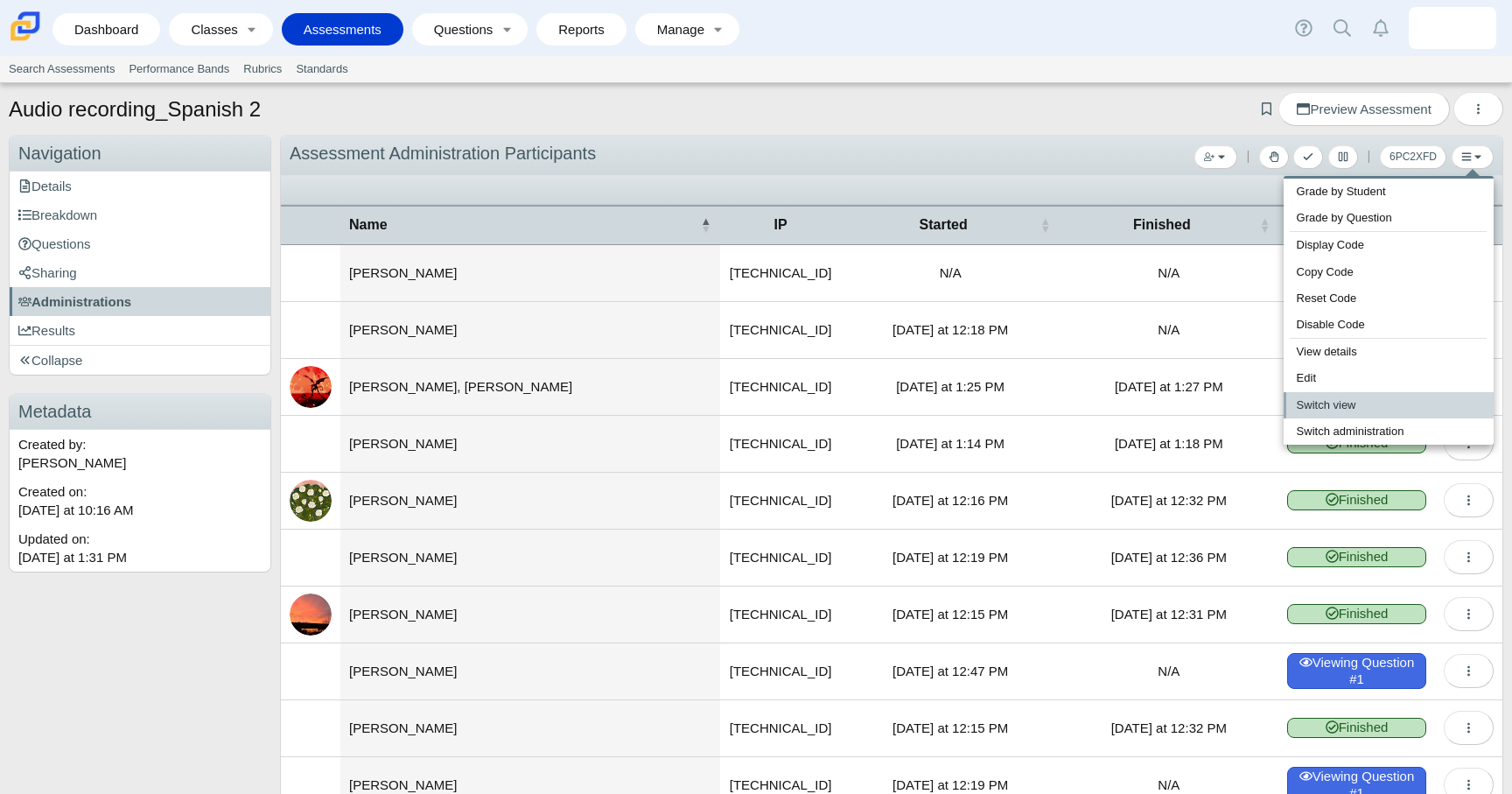
click at [1371, 405] on link "Switch view" at bounding box center [1389, 405] width 210 height 26
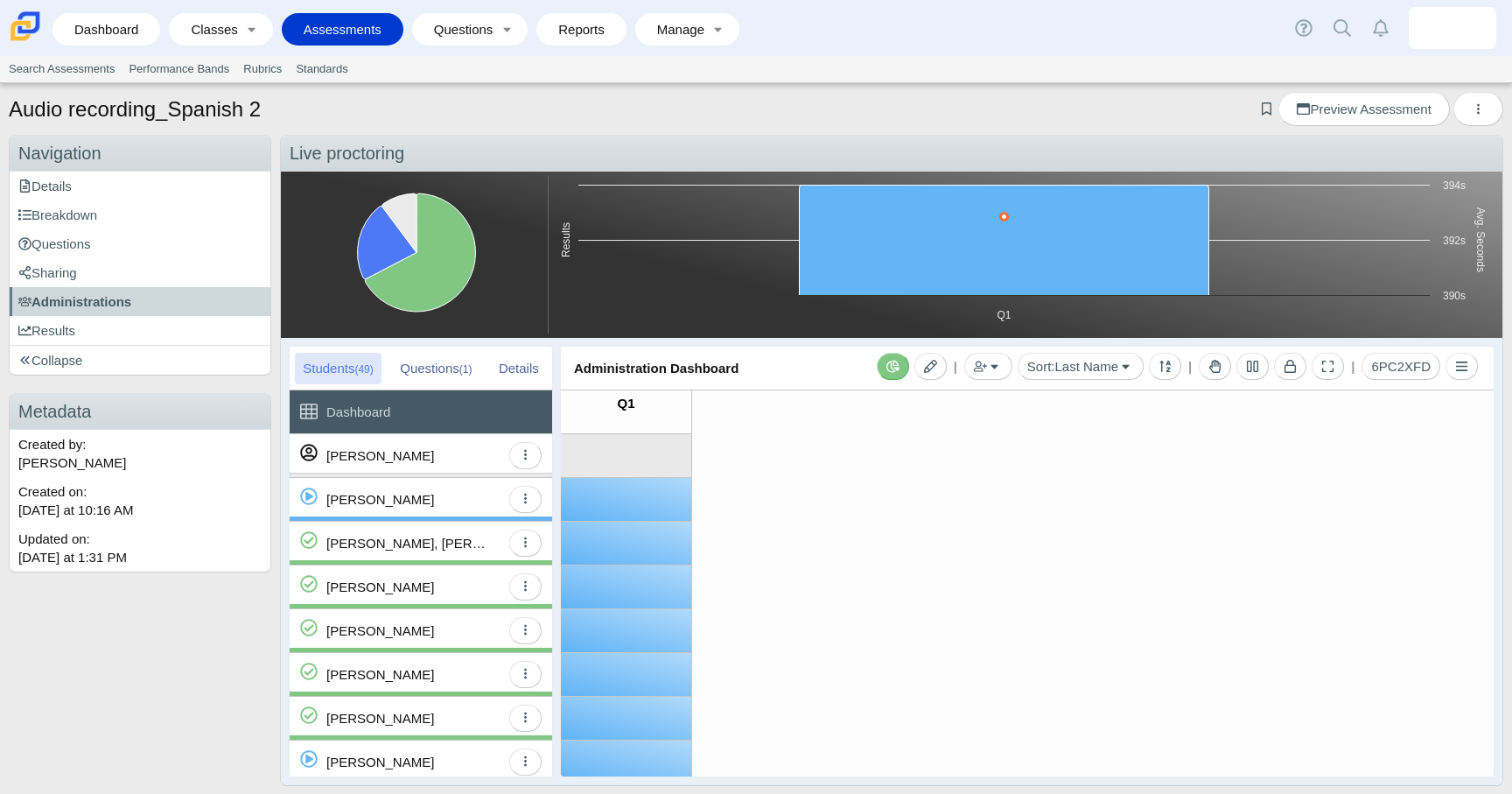
click at [461, 497] on div "[PERSON_NAME]" at bounding box center [414, 500] width 174 height 43
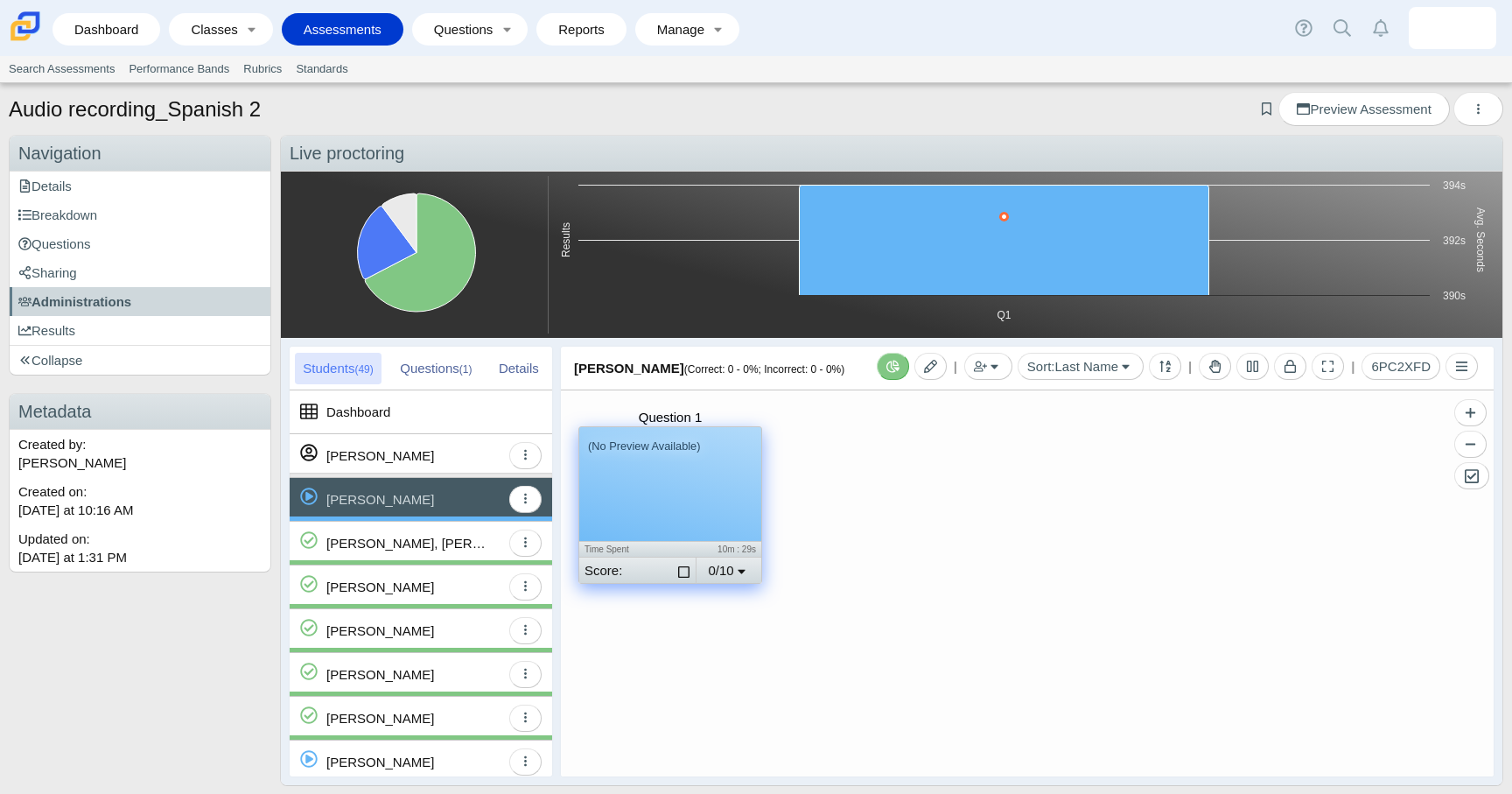
click at [649, 475] on div "(No Preview Available)" at bounding box center [670, 484] width 182 height 114
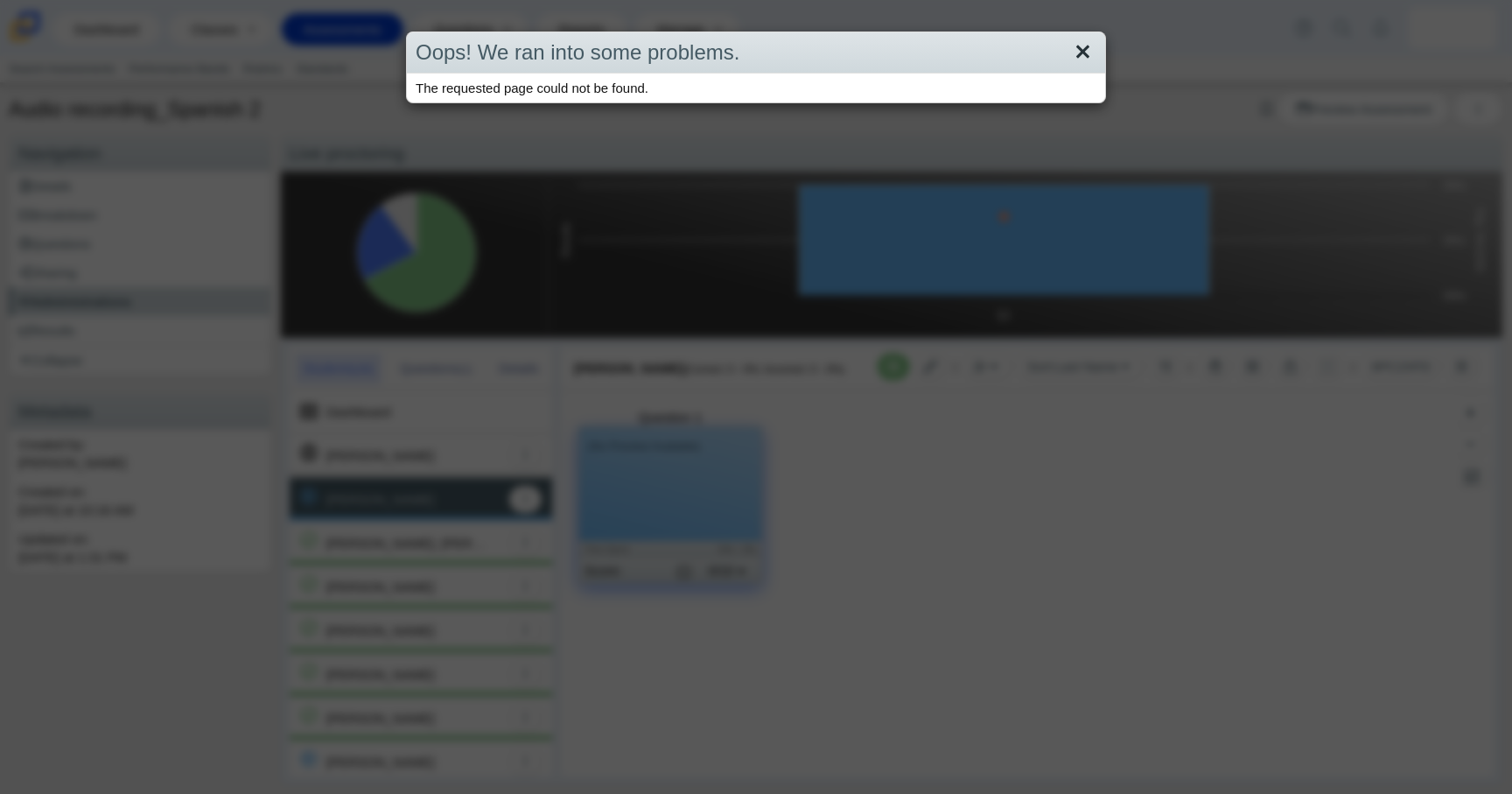
click at [1088, 54] on link "Close" at bounding box center [1082, 53] width 27 height 30
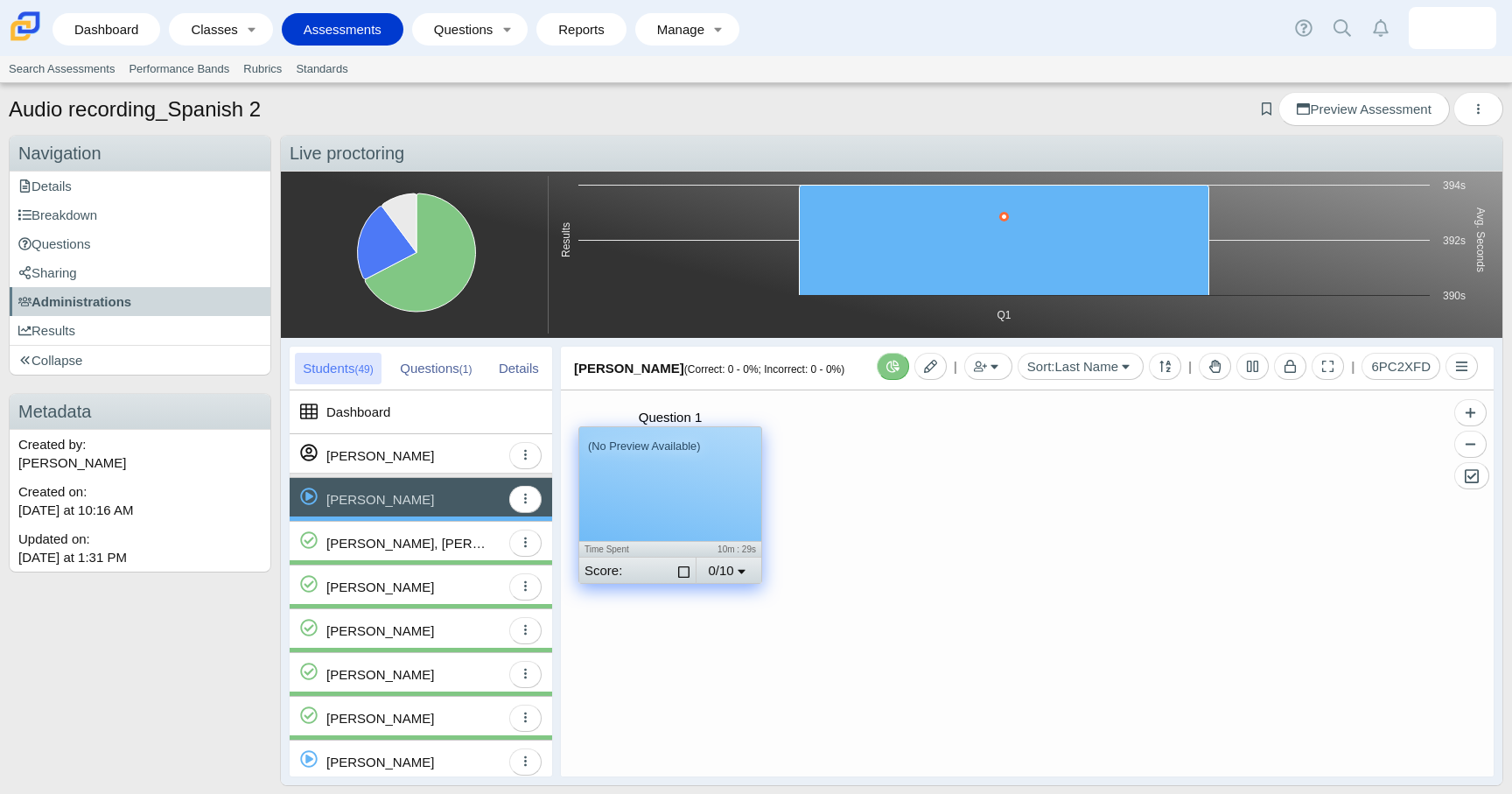
click at [924, 466] on div "Question 1 (No Preview Available) Time Spent 10m : 29s Score: Select for gradin…" at bounding box center [1027, 583] width 933 height 386
click at [515, 371] on div "Details" at bounding box center [519, 369] width 56 height 32
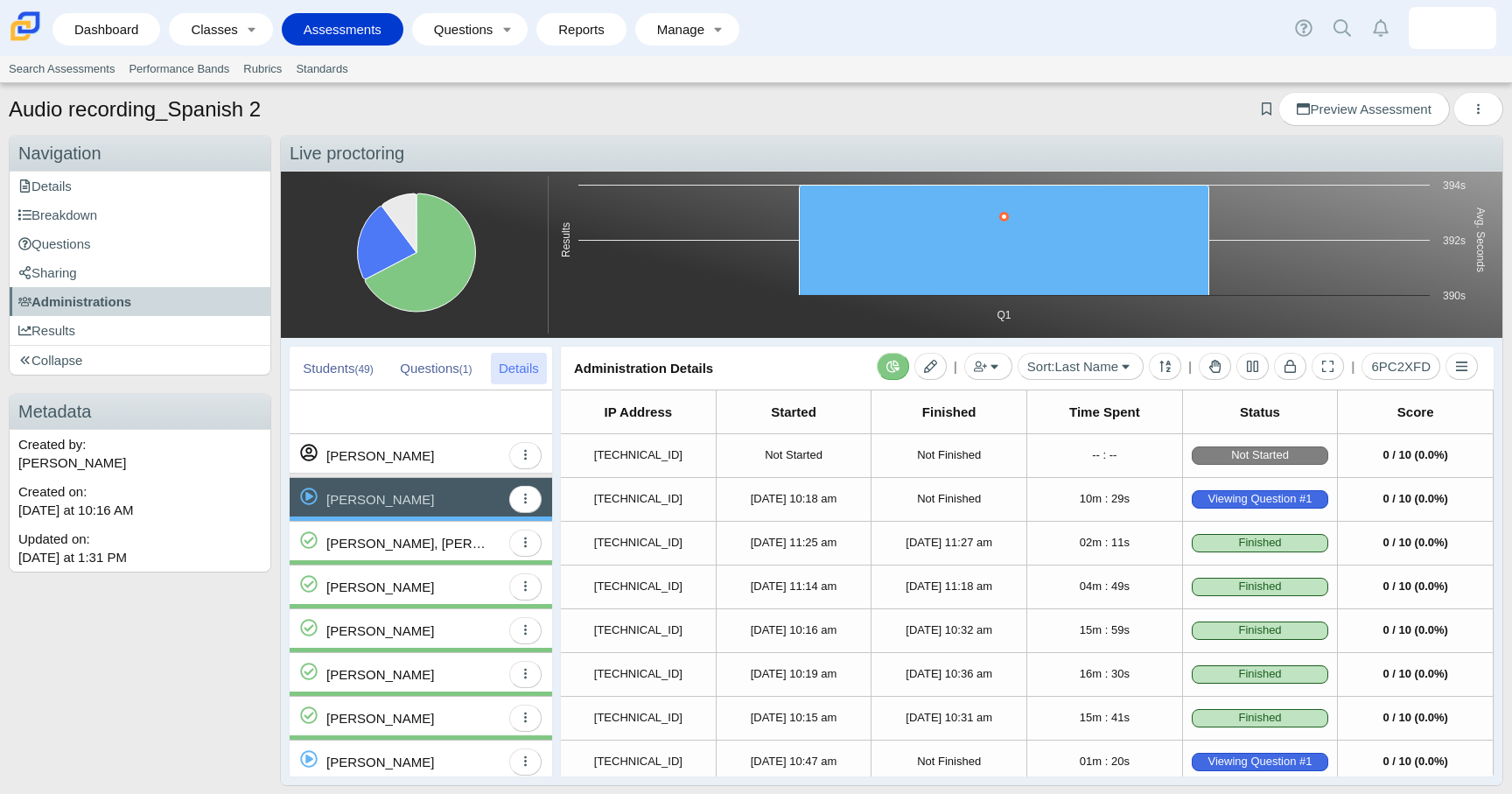
click at [200, 111] on h1 "Audio recording_Spanish 2" at bounding box center [134, 110] width 252 height 30
copy h1 "recording_Spanish"
click at [984, 102] on div "Audio recording_Spanish 2 Add bookmark Preview Assessment Print Duplicate Previ…" at bounding box center [756, 111] width 1494 height 38
click at [1044, 103] on div "Audio recording_Spanish 2 Add bookmark Preview Assessment Print Duplicate Previ…" at bounding box center [756, 111] width 1494 height 38
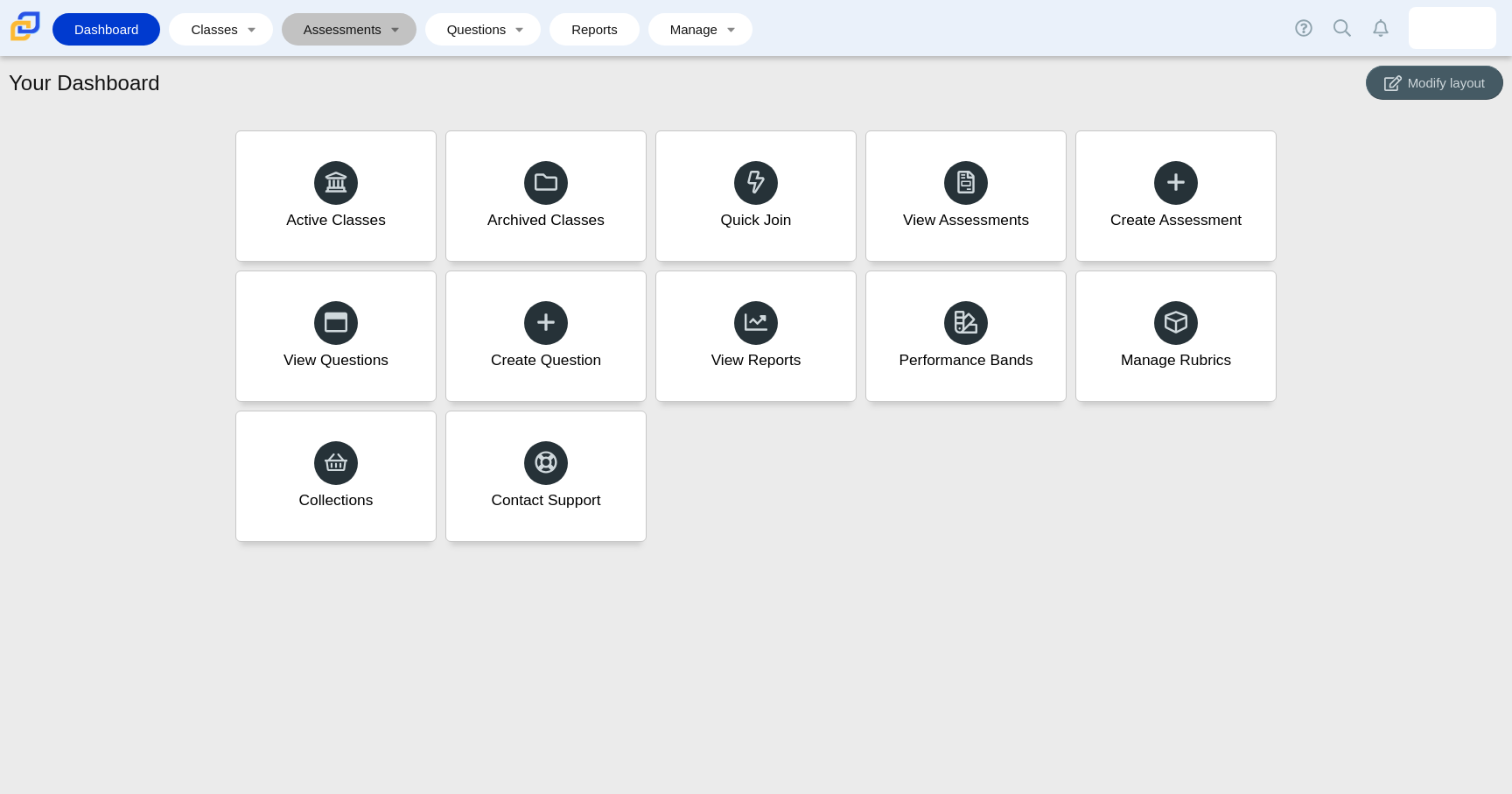
click at [338, 29] on link "Assessments" at bounding box center [337, 29] width 93 height 33
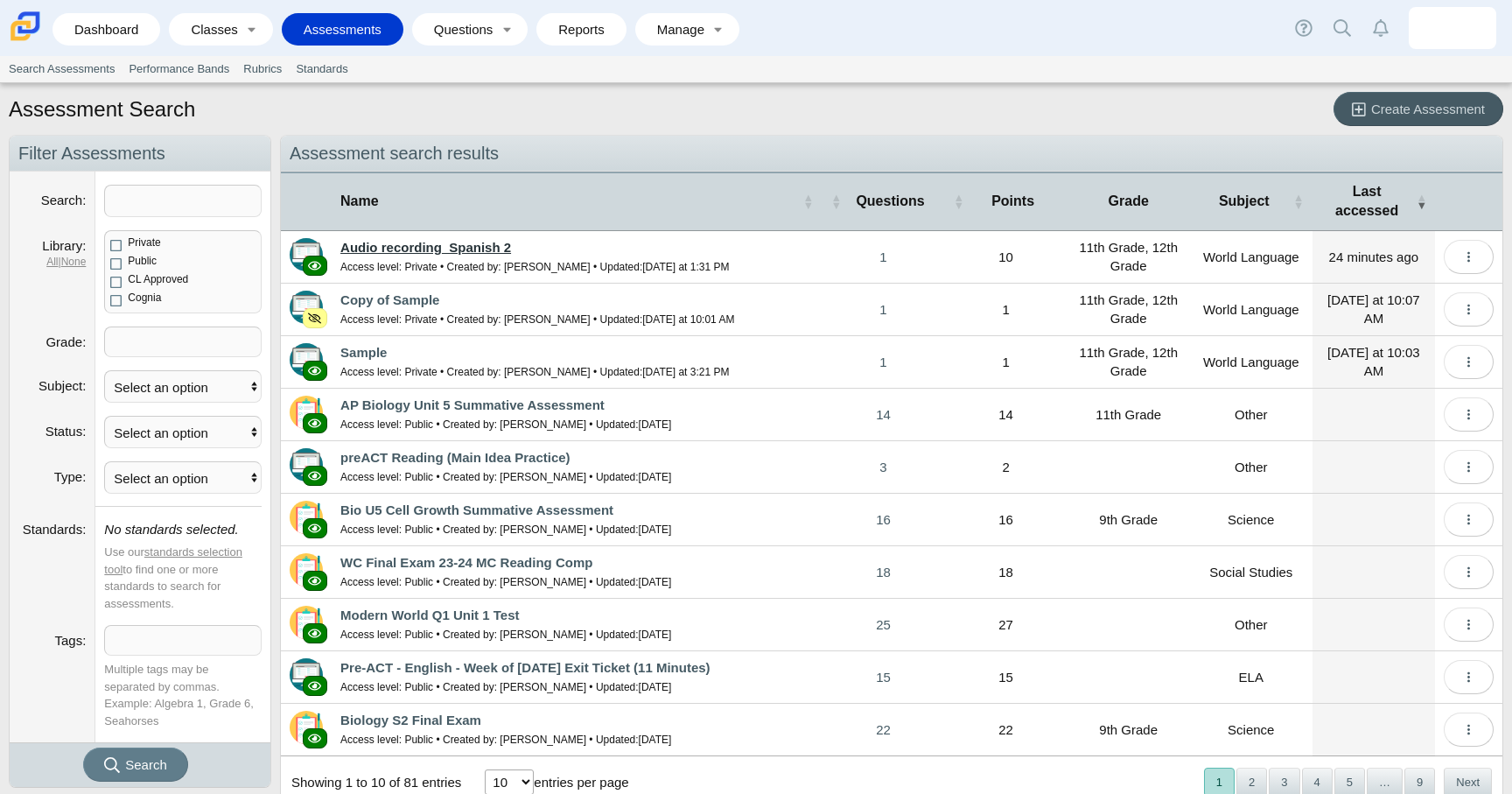
click at [487, 246] on link "Audio recording_Spanish 2" at bounding box center [426, 247] width 171 height 15
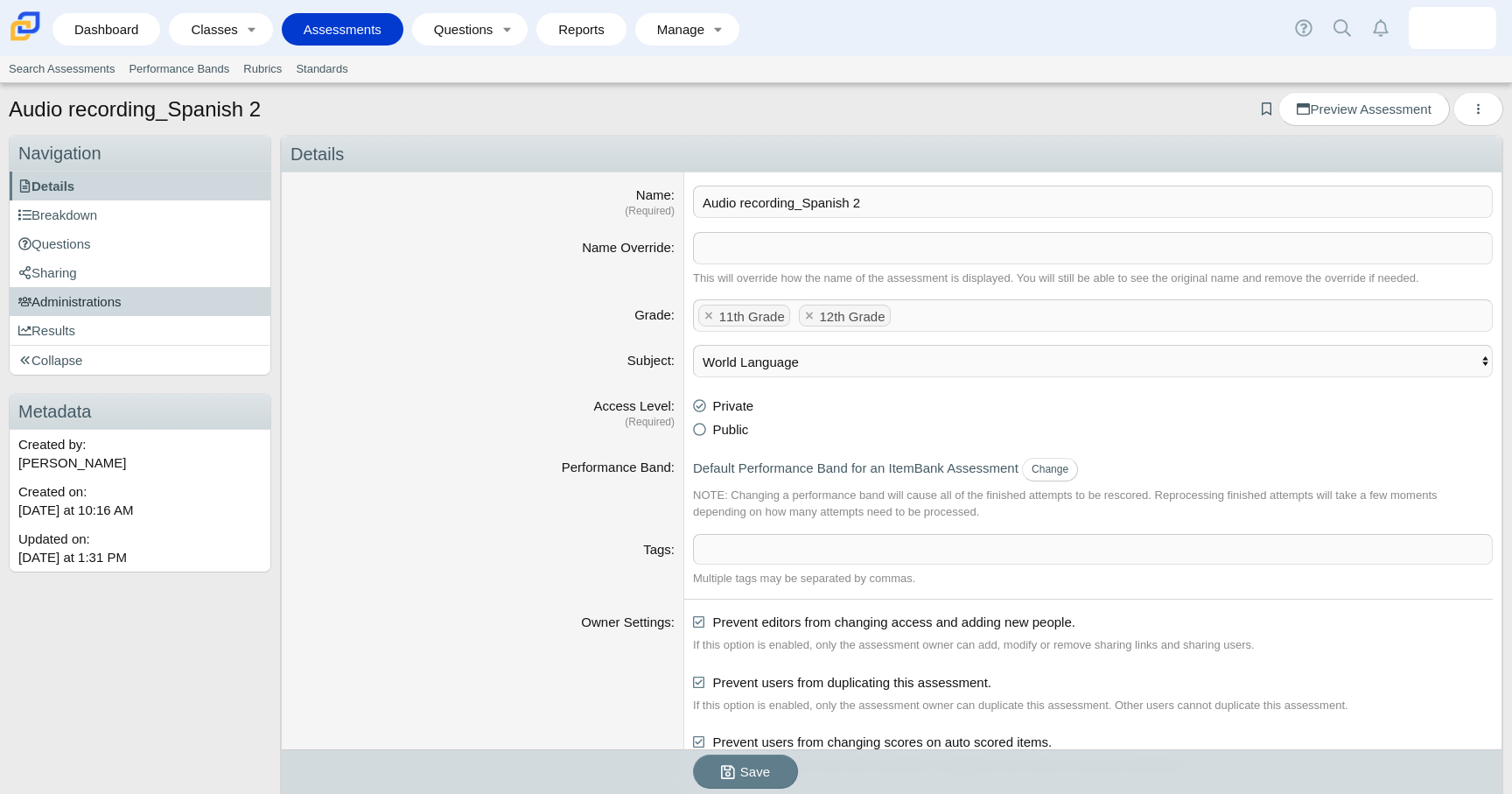
click at [170, 293] on link "Administrations" at bounding box center [139, 301] width 261 height 29
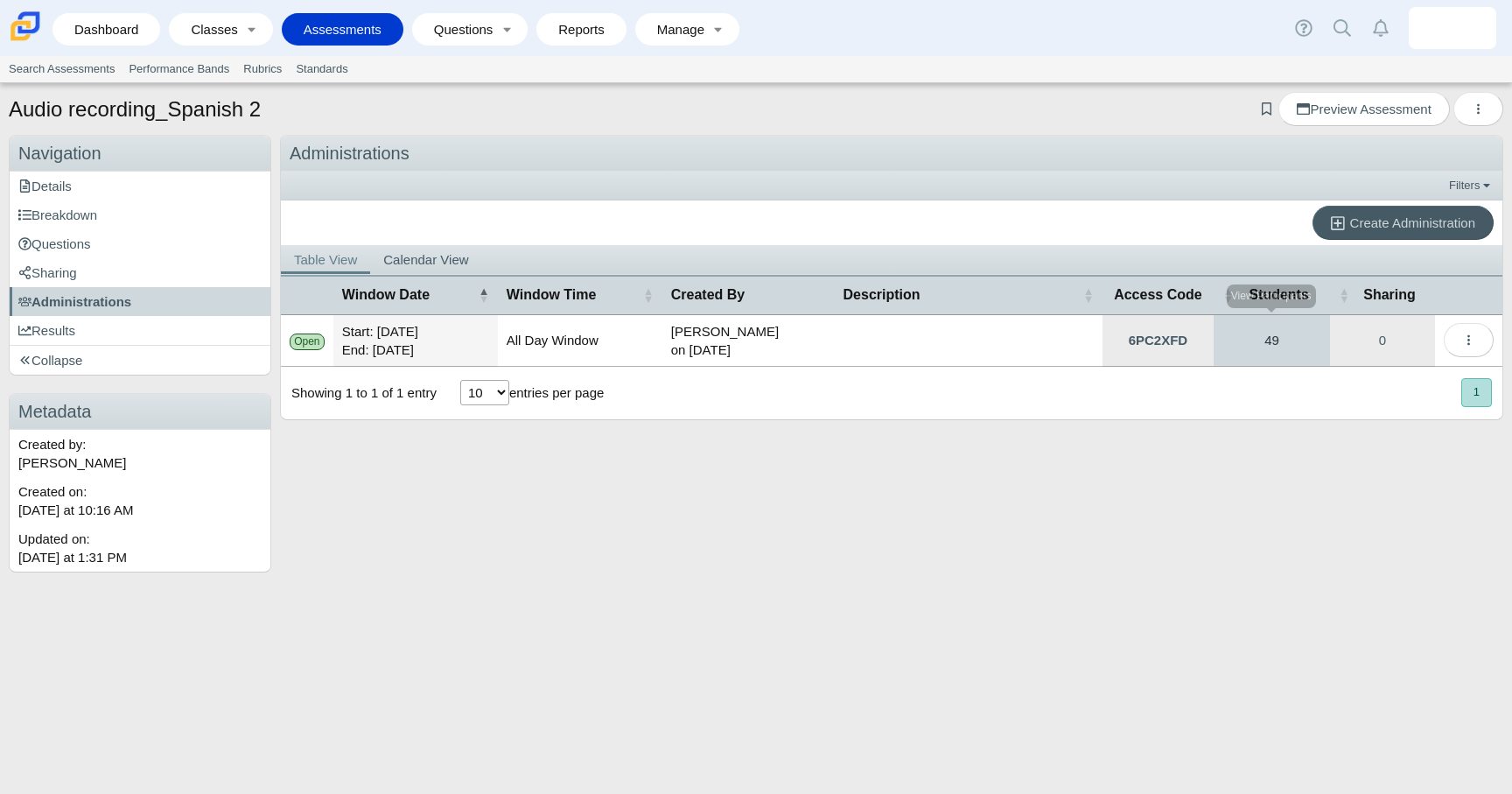
click at [1290, 332] on link "49" at bounding box center [1272, 340] width 116 height 51
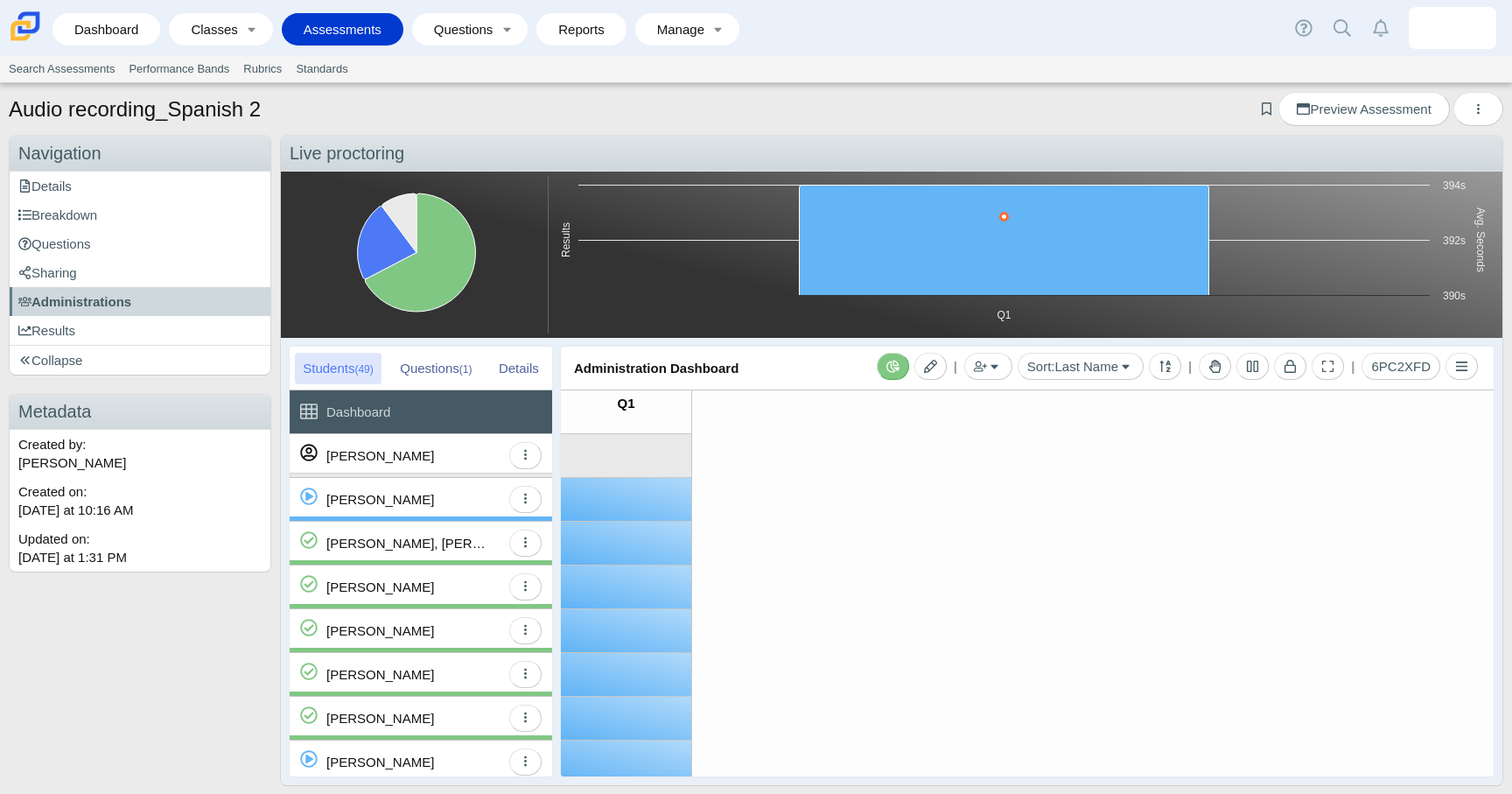
click at [481, 532] on div "Almestica, Rihanna" at bounding box center [414, 543] width 174 height 43
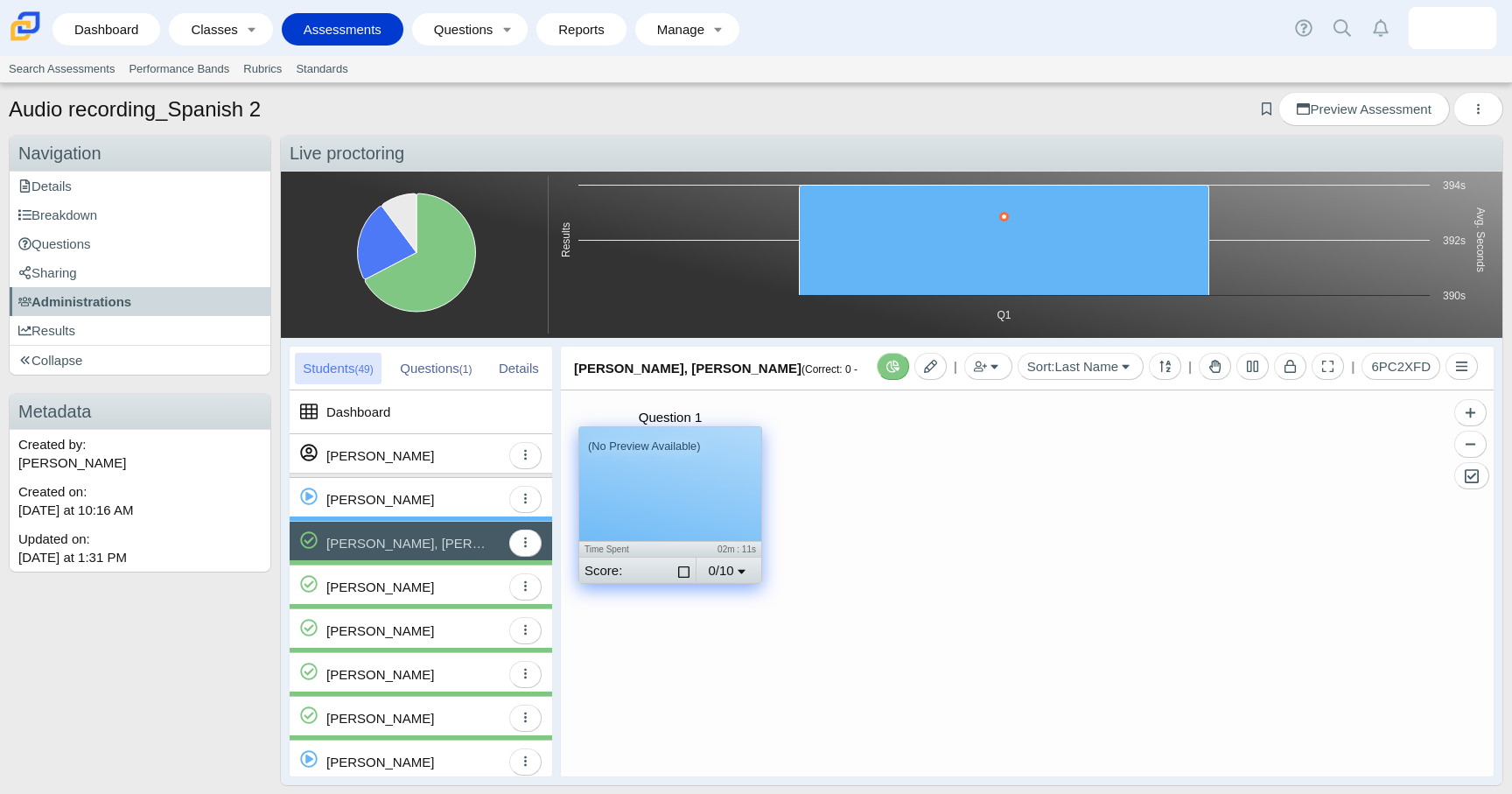
click at [652, 503] on div "(No Preview Available)" at bounding box center [670, 484] width 182 height 114
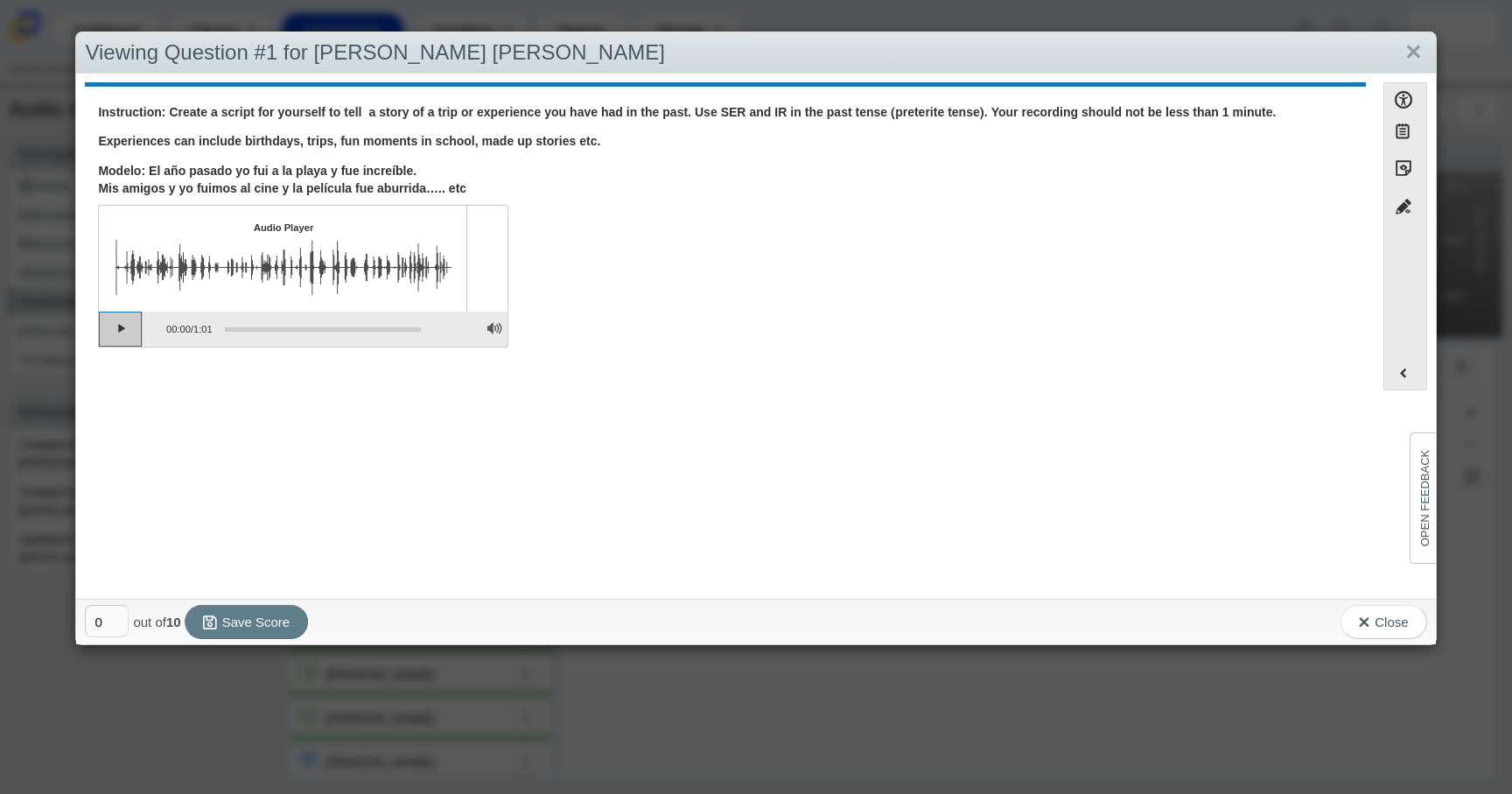
click at [128, 324] on button "Play" at bounding box center [121, 330] width 44 height 35
click at [780, 450] on div "Question Instruction: Create a script for yourself to tell a story of a trip or…" at bounding box center [724, 522] width 1280 height 871
click at [1410, 52] on link "Close" at bounding box center [1413, 53] width 27 height 30
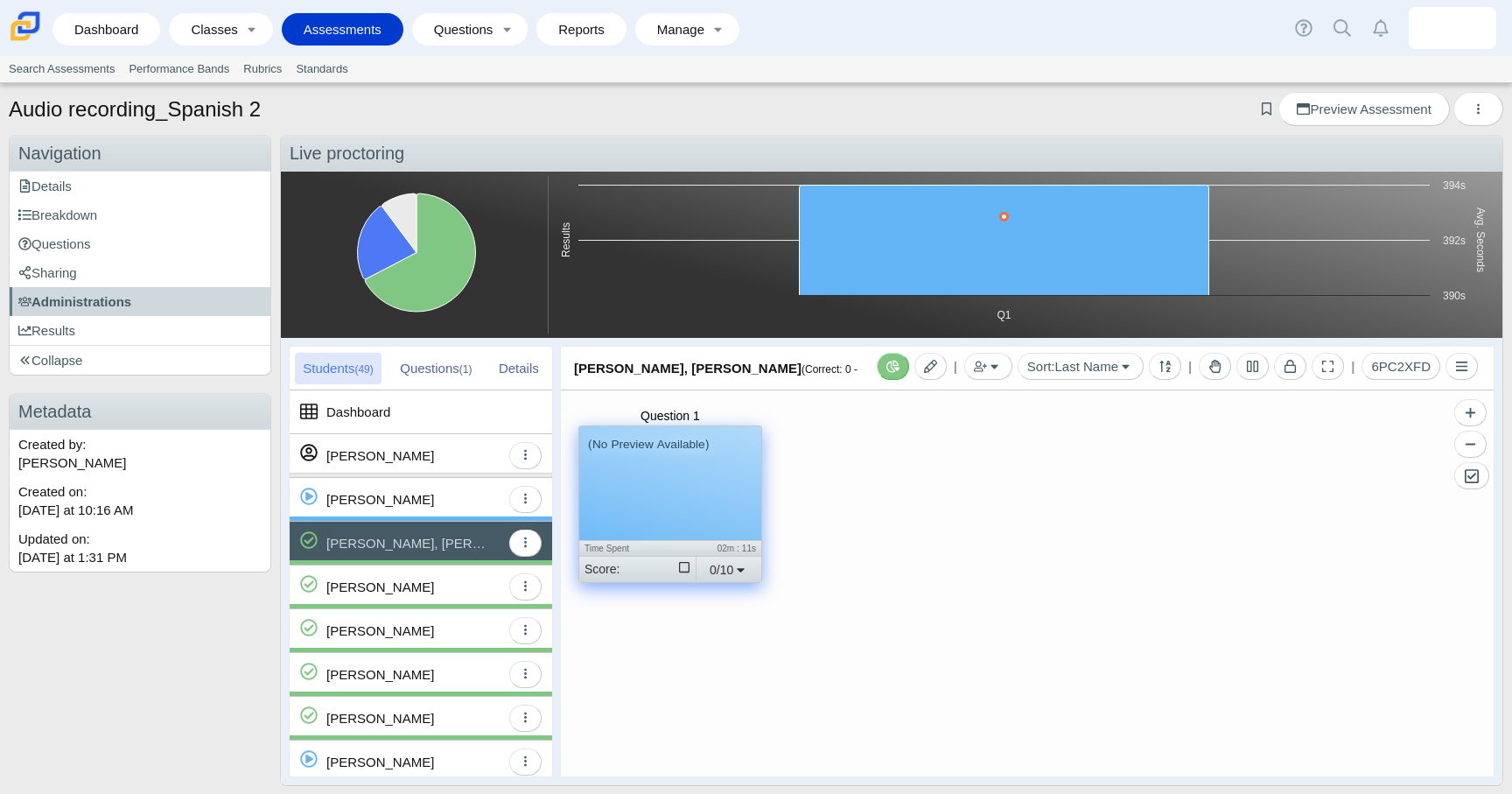
click at [684, 494] on div "(No Preview Available)" at bounding box center [670, 483] width 182 height 114
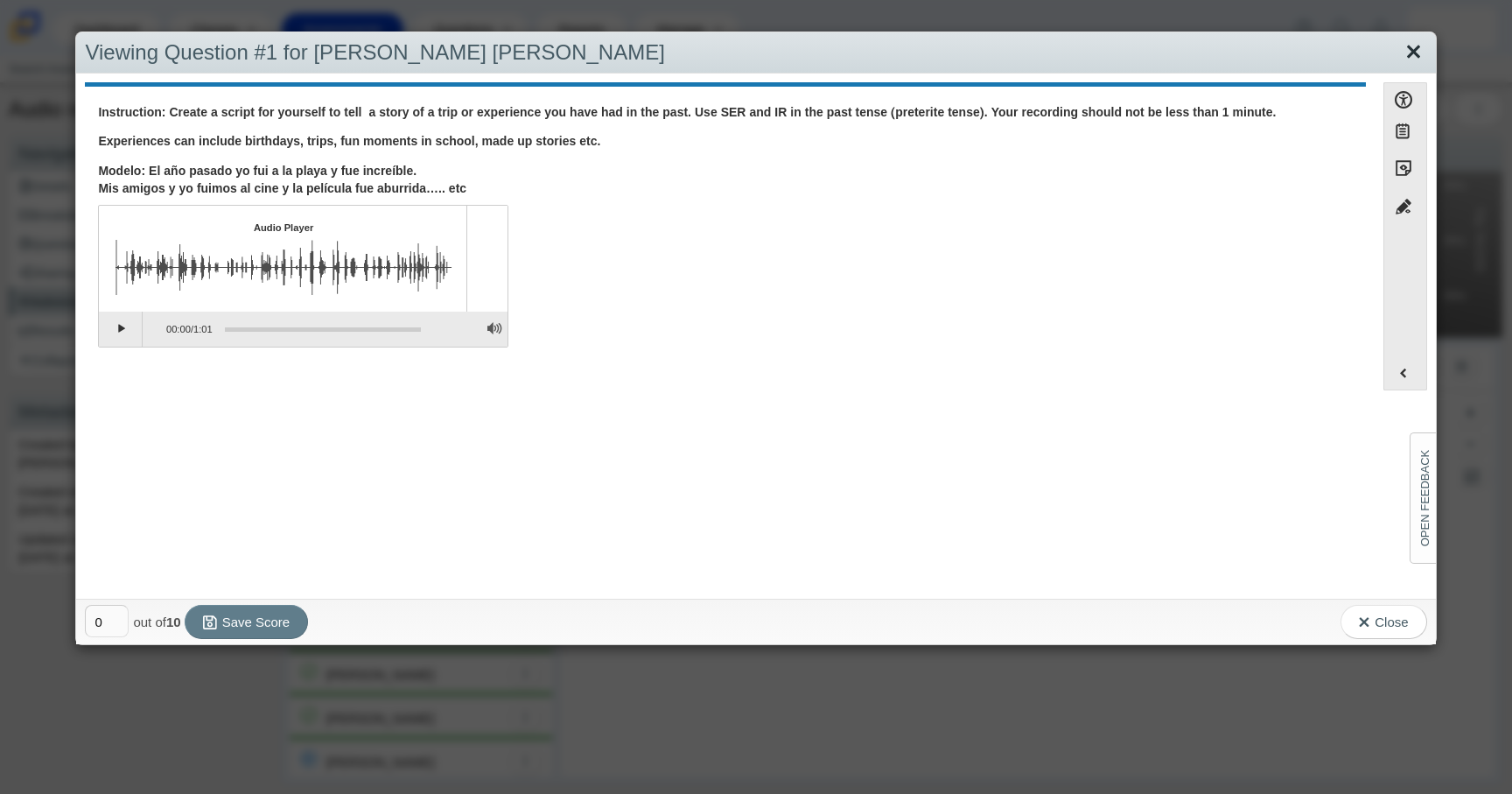
click at [1412, 47] on link "Close" at bounding box center [1413, 53] width 27 height 30
